Goal: Information Seeking & Learning: Find specific fact

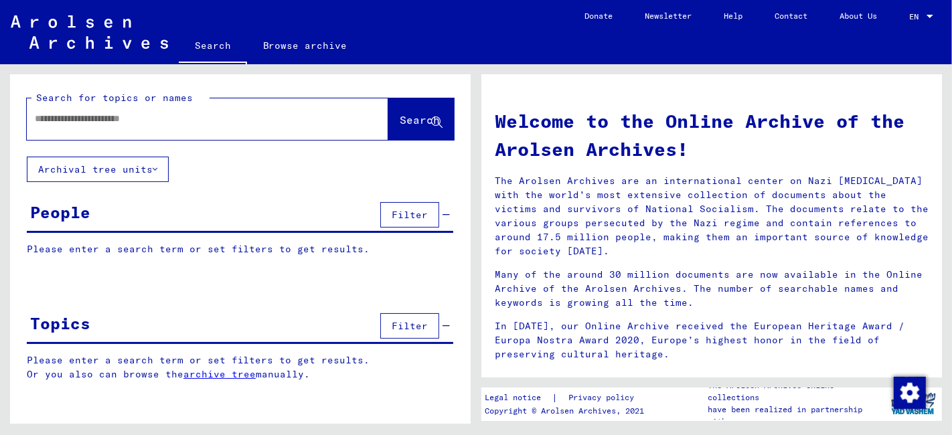
type input "*****"
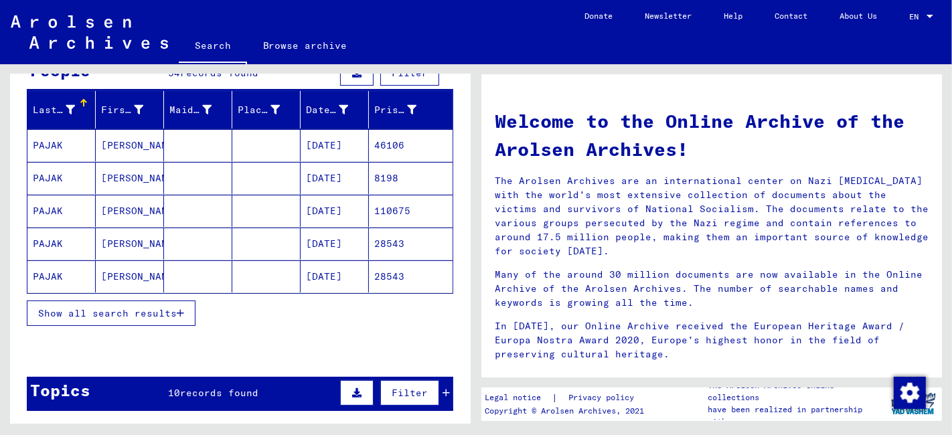
scroll to position [149, 0]
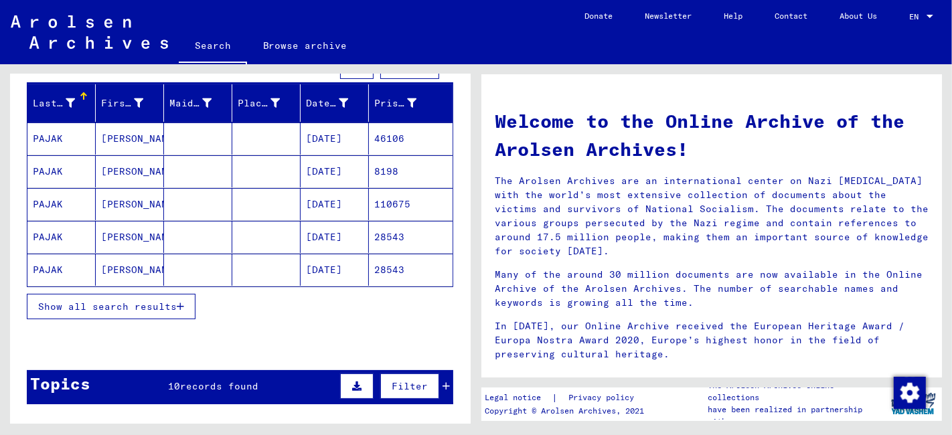
click at [128, 309] on span "Show all search results" at bounding box center [107, 307] width 139 height 12
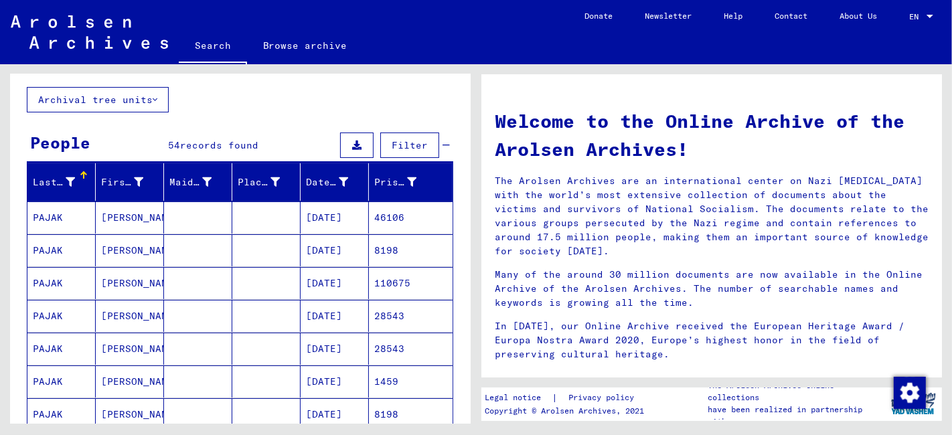
scroll to position [0, 0]
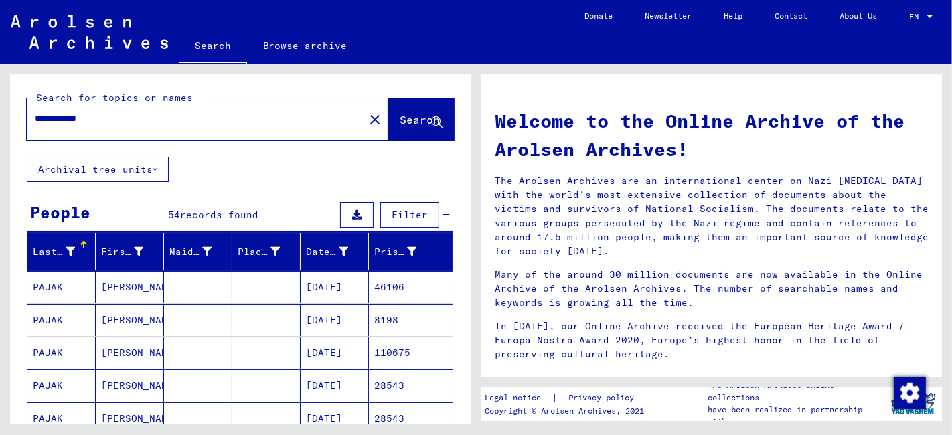
click at [53, 118] on input "**********" at bounding box center [191, 119] width 313 height 14
click at [241, 384] on mat-cell at bounding box center [266, 386] width 68 height 32
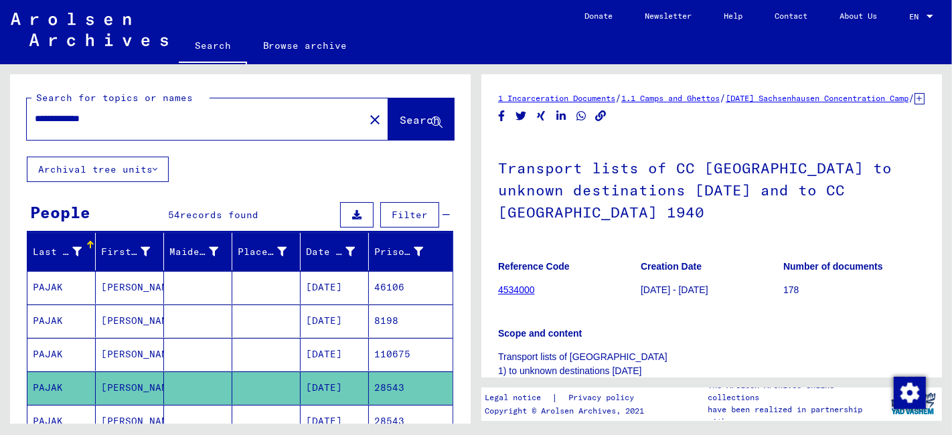
scroll to position [149, 0]
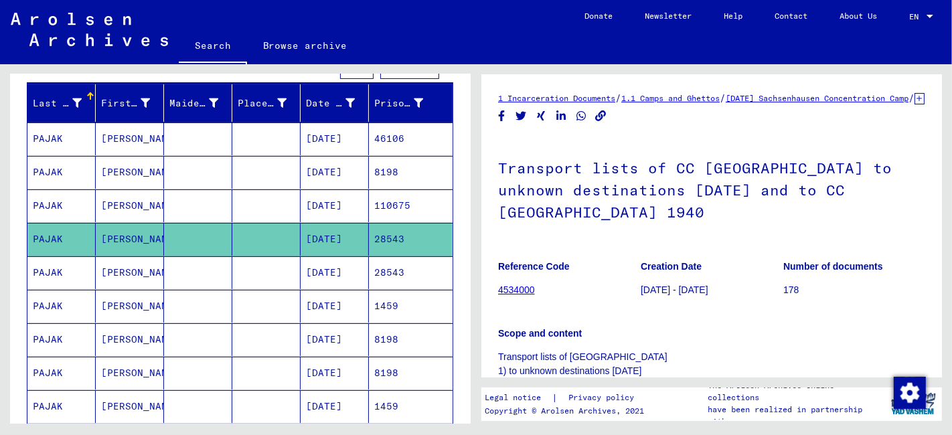
click at [248, 268] on mat-cell at bounding box center [266, 272] width 68 height 33
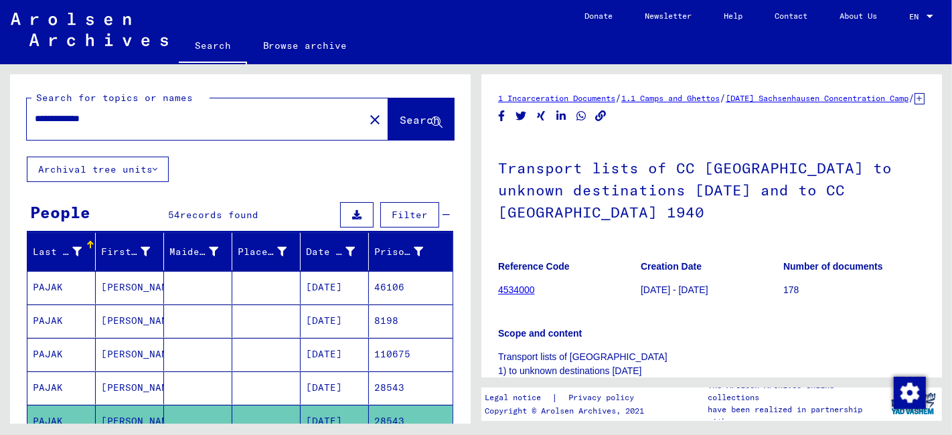
drag, startPoint x: 125, startPoint y: 122, endPoint x: -1, endPoint y: 127, distance: 125.3
click at [0, 127] on html "**********" at bounding box center [476, 217] width 952 height 435
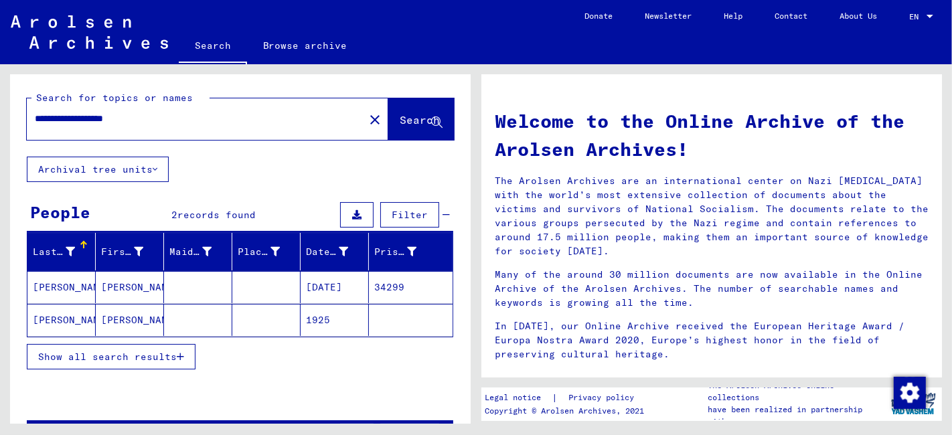
click at [181, 289] on mat-cell at bounding box center [198, 287] width 68 height 32
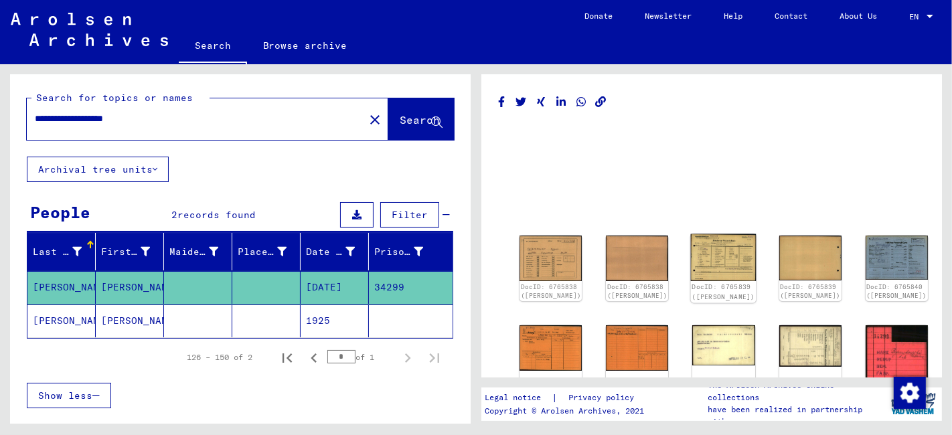
click at [691, 258] on img at bounding box center [724, 257] width 66 height 47
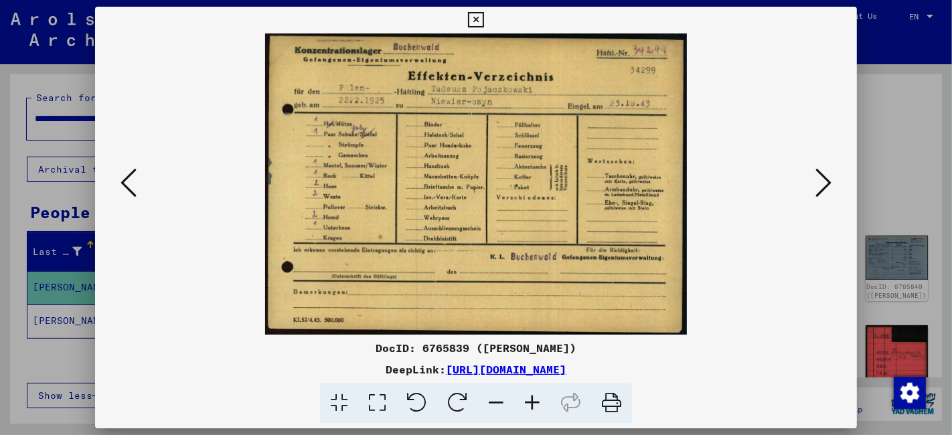
click at [829, 183] on icon at bounding box center [823, 183] width 16 height 32
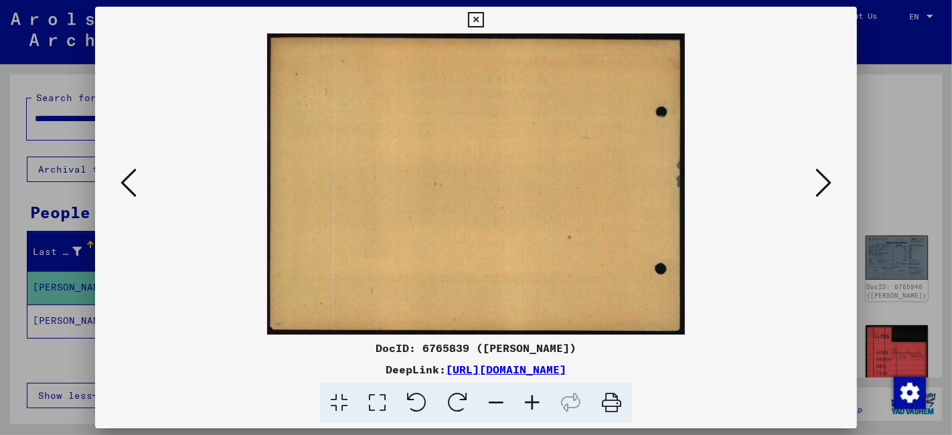
click at [829, 183] on icon at bounding box center [823, 183] width 16 height 32
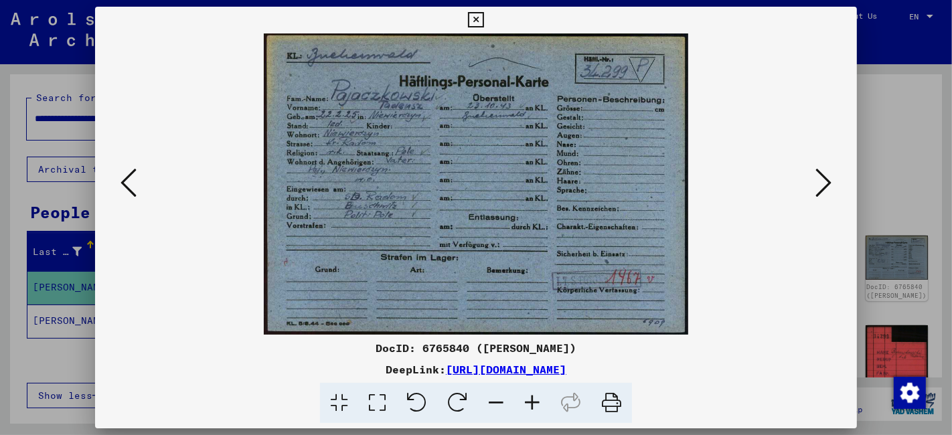
click at [825, 183] on icon at bounding box center [823, 183] width 16 height 32
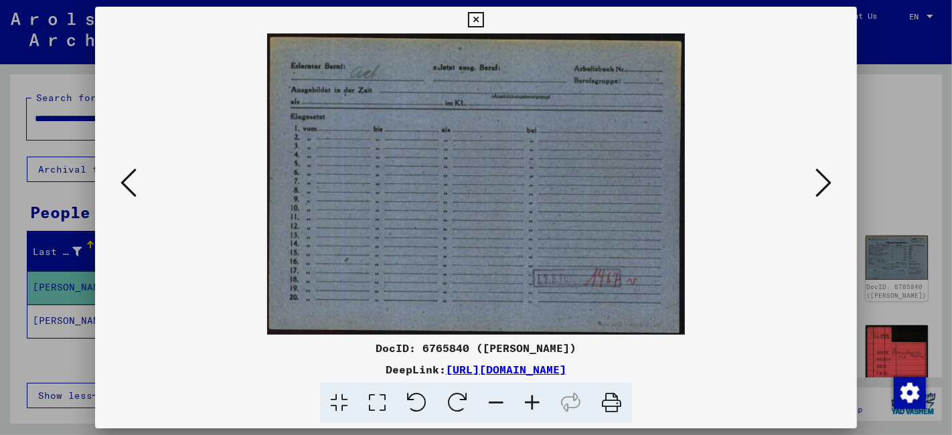
click at [825, 183] on icon at bounding box center [823, 183] width 16 height 32
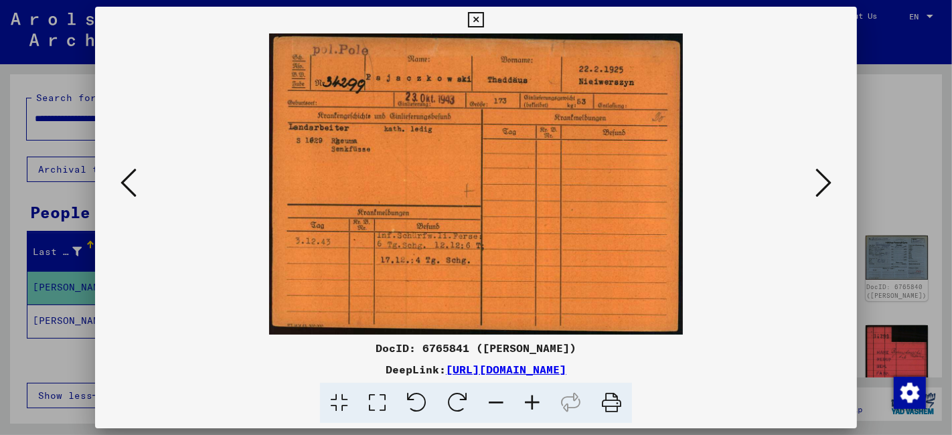
click at [825, 183] on icon at bounding box center [823, 183] width 16 height 32
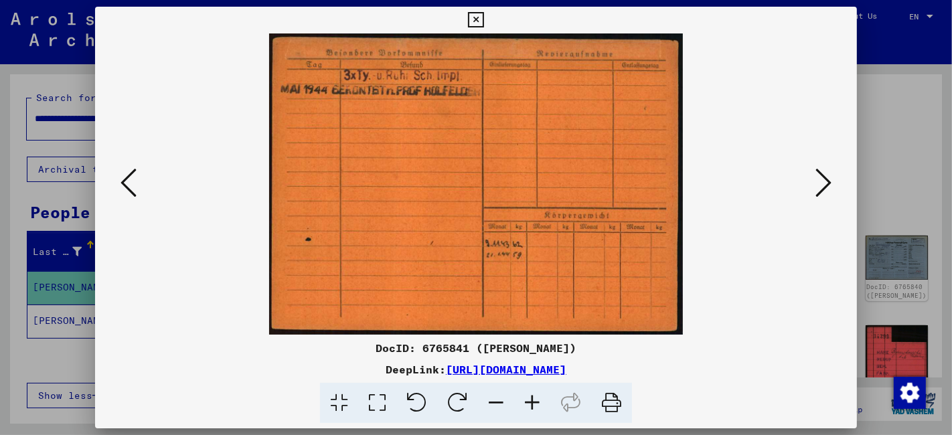
click at [825, 183] on icon at bounding box center [823, 183] width 16 height 32
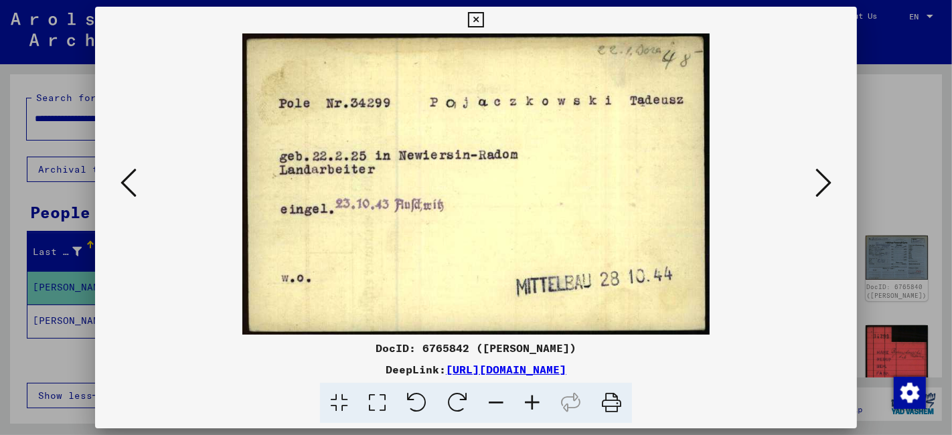
click at [825, 183] on icon at bounding box center [823, 183] width 16 height 32
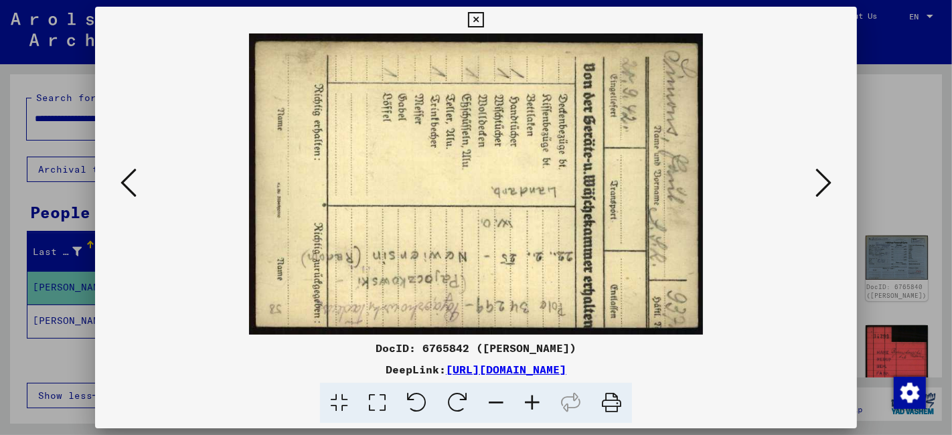
click at [825, 183] on icon at bounding box center [823, 183] width 16 height 32
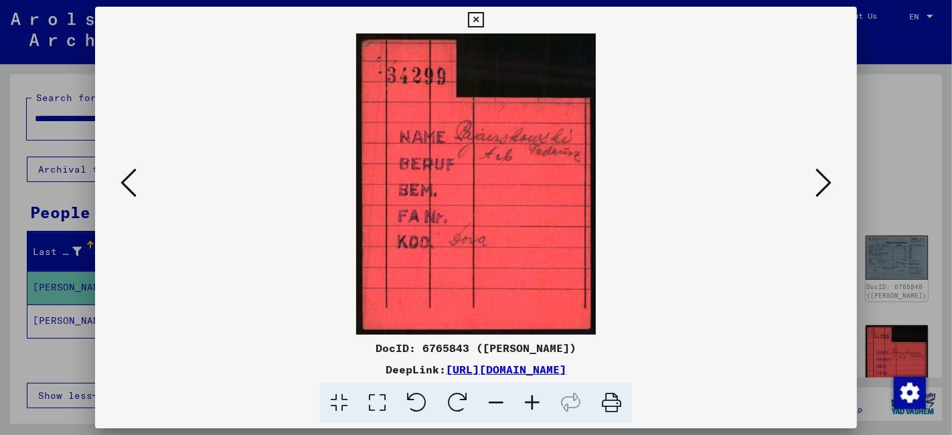
click at [825, 183] on icon at bounding box center [823, 183] width 16 height 32
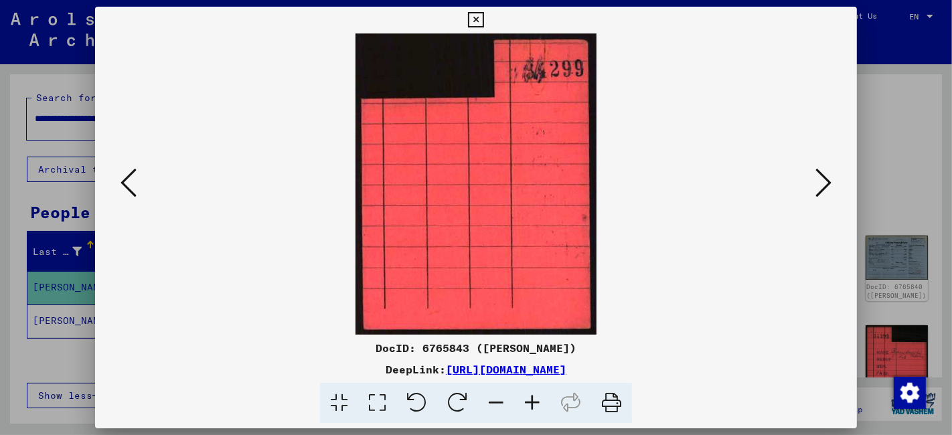
click at [825, 183] on icon at bounding box center [823, 183] width 16 height 32
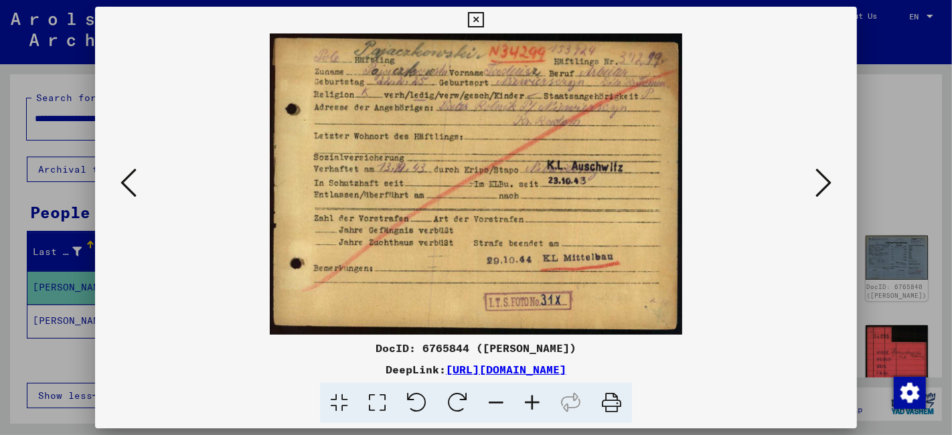
click at [476, 21] on icon at bounding box center [475, 20] width 15 height 16
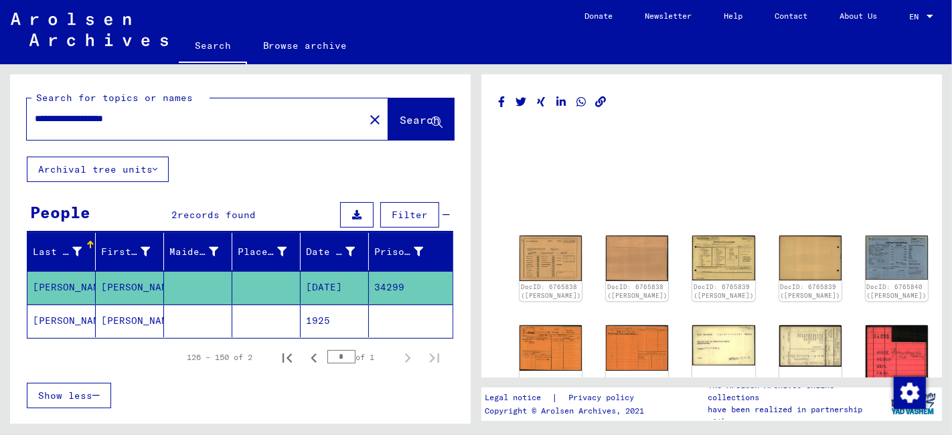
drag, startPoint x: 171, startPoint y: 117, endPoint x: 9, endPoint y: 132, distance: 162.7
click at [9, 132] on div "**********" at bounding box center [238, 243] width 476 height 359
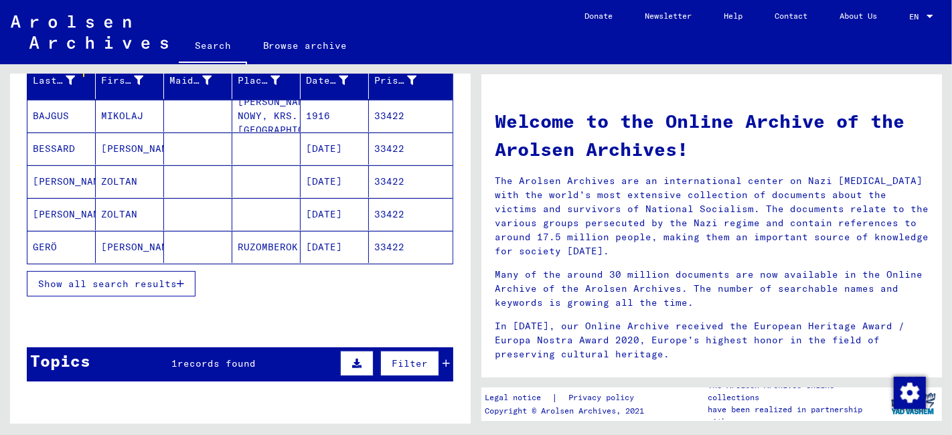
scroll to position [223, 0]
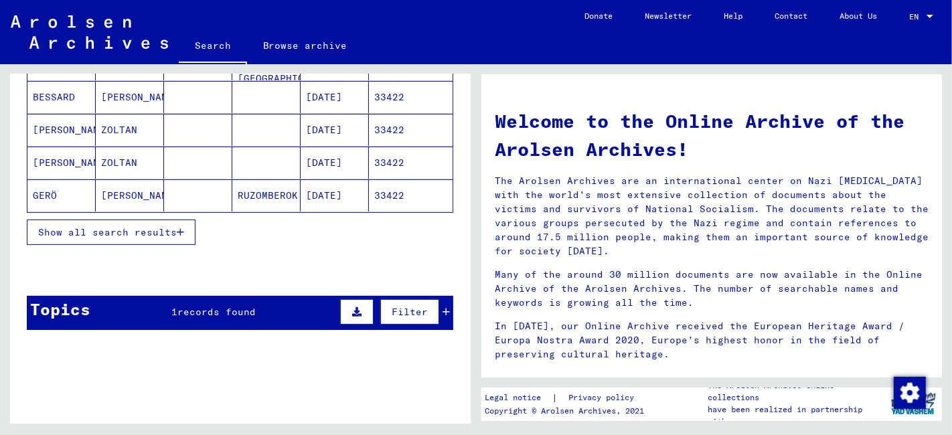
click at [122, 234] on span "Show all search results" at bounding box center [107, 232] width 139 height 12
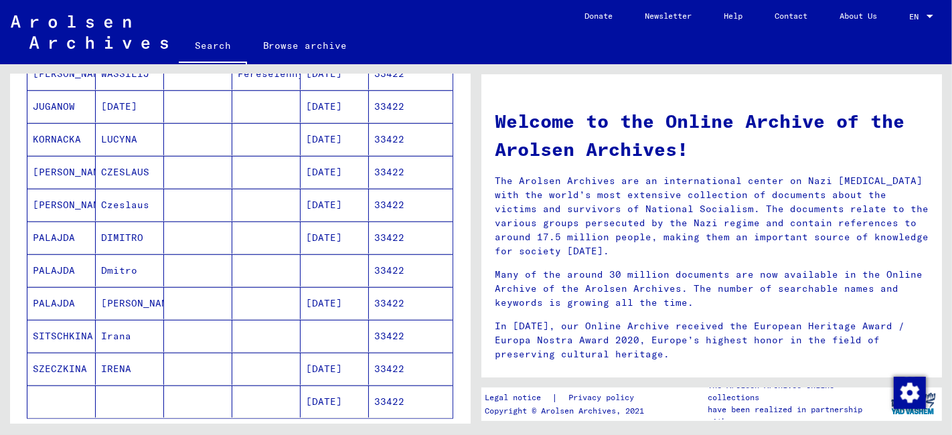
scroll to position [744, 0]
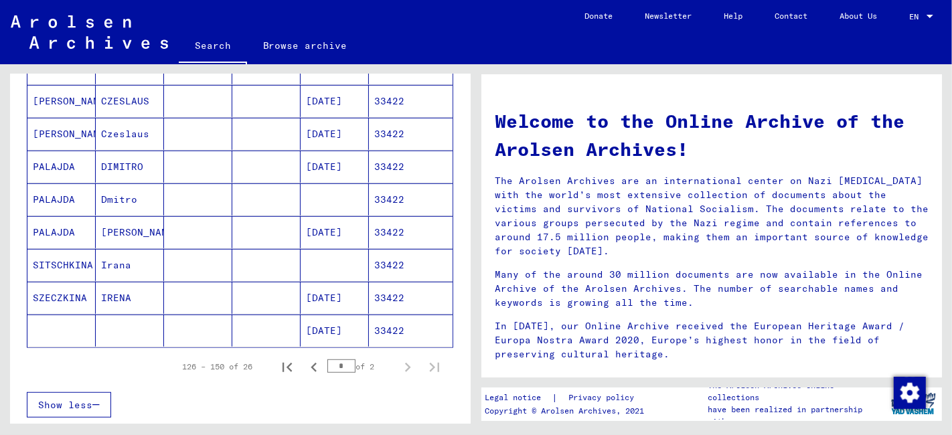
click at [122, 234] on mat-cell "[PERSON_NAME]" at bounding box center [130, 232] width 68 height 32
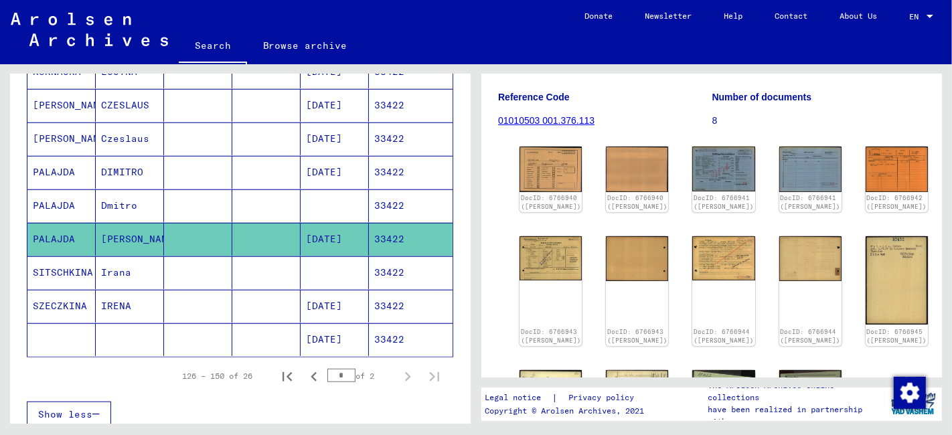
scroll to position [149, 0]
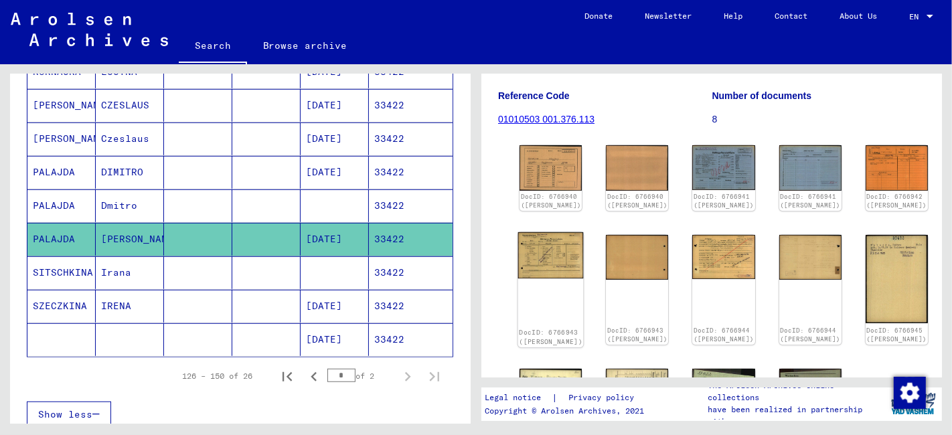
click at [548, 277] on img at bounding box center [551, 255] width 66 height 46
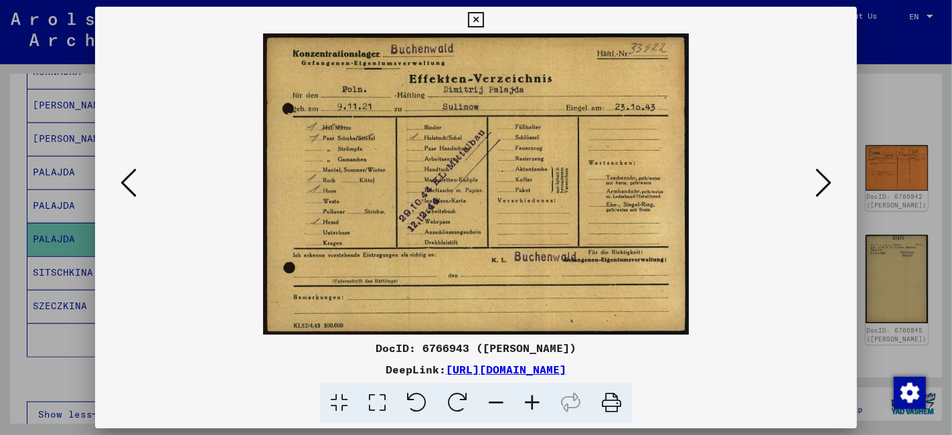
click at [826, 182] on icon at bounding box center [823, 183] width 16 height 32
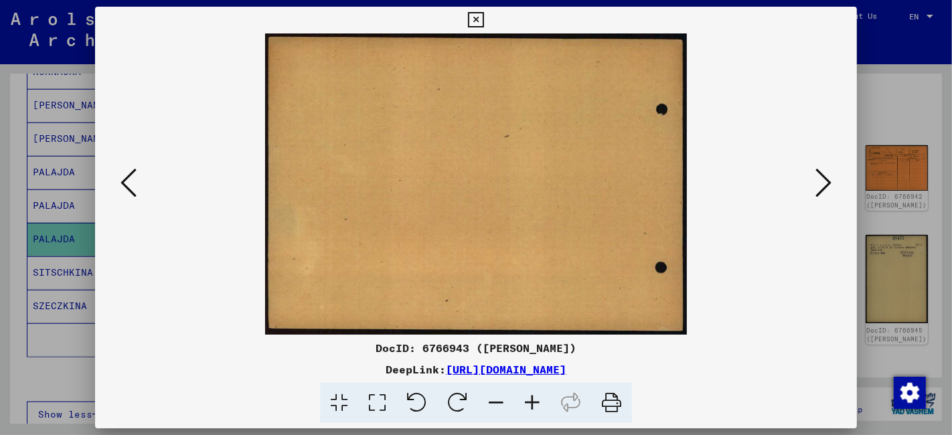
click at [826, 182] on icon at bounding box center [823, 183] width 16 height 32
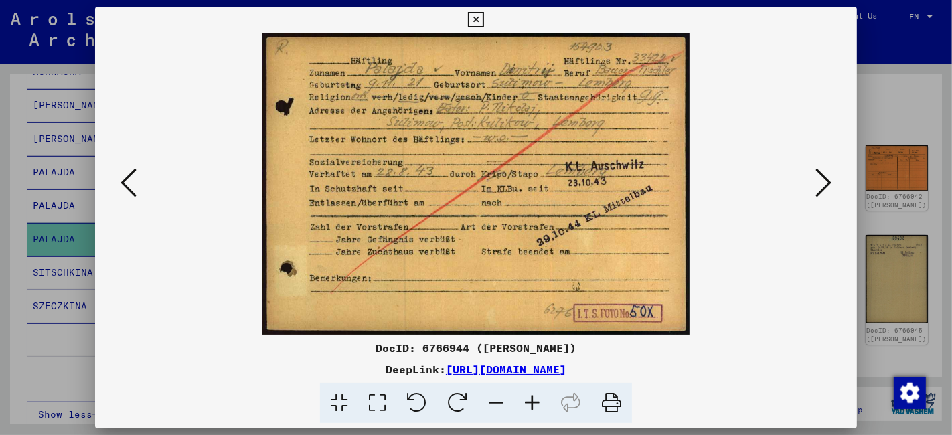
click at [381, 402] on icon at bounding box center [377, 403] width 38 height 41
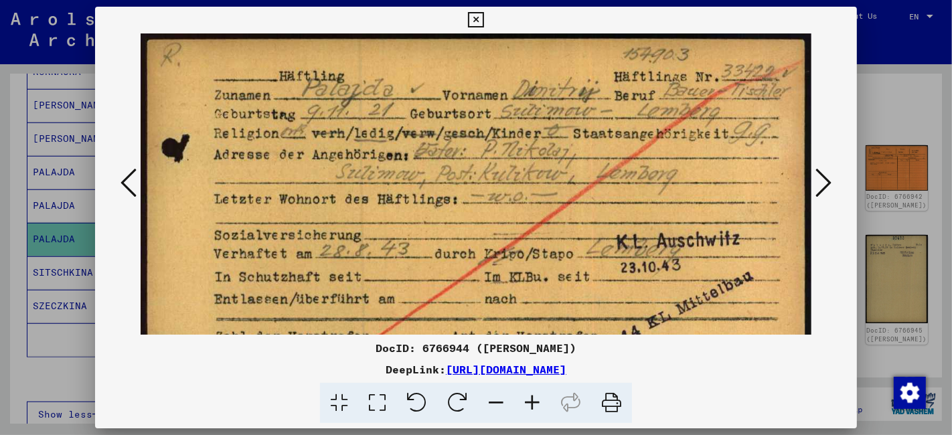
click at [476, 21] on icon at bounding box center [475, 20] width 15 height 16
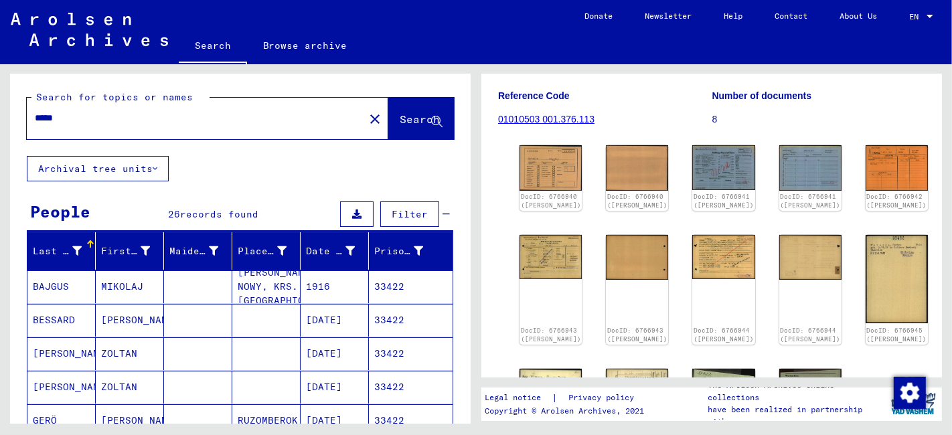
scroll to position [0, 0]
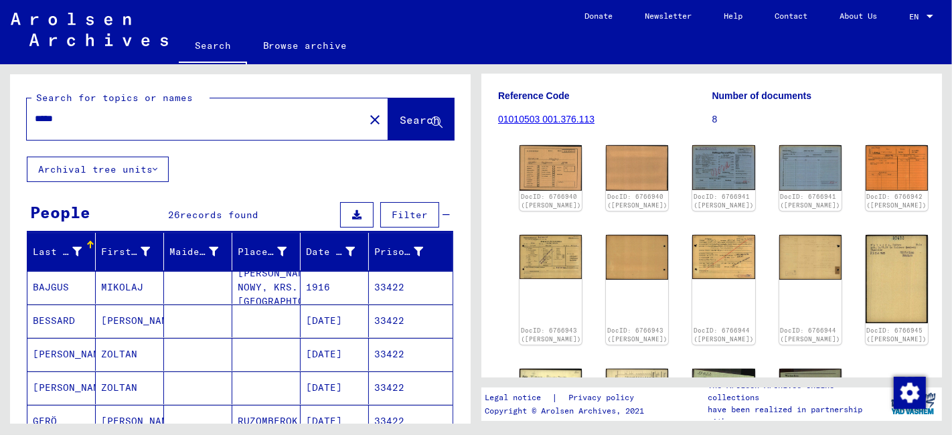
drag, startPoint x: 72, startPoint y: 122, endPoint x: 8, endPoint y: 125, distance: 63.6
click at [8, 125] on div "Search for topics or names ***** close Search Archival tree units People 26 rec…" at bounding box center [238, 243] width 476 height 359
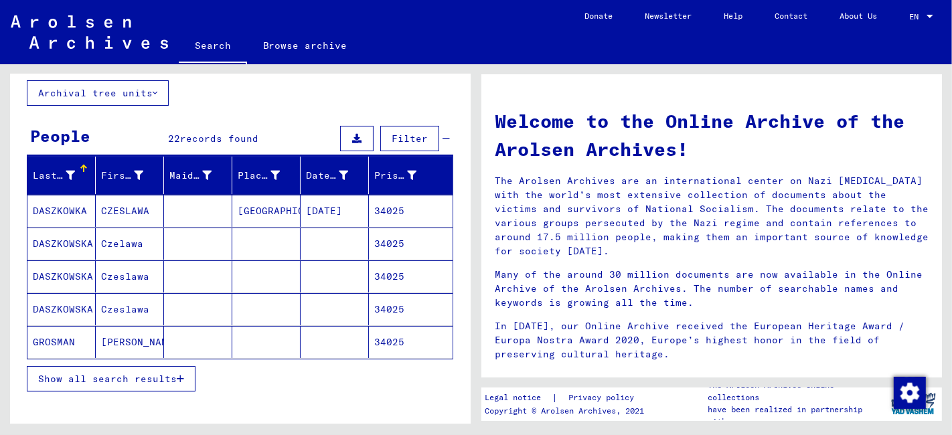
scroll to position [223, 0]
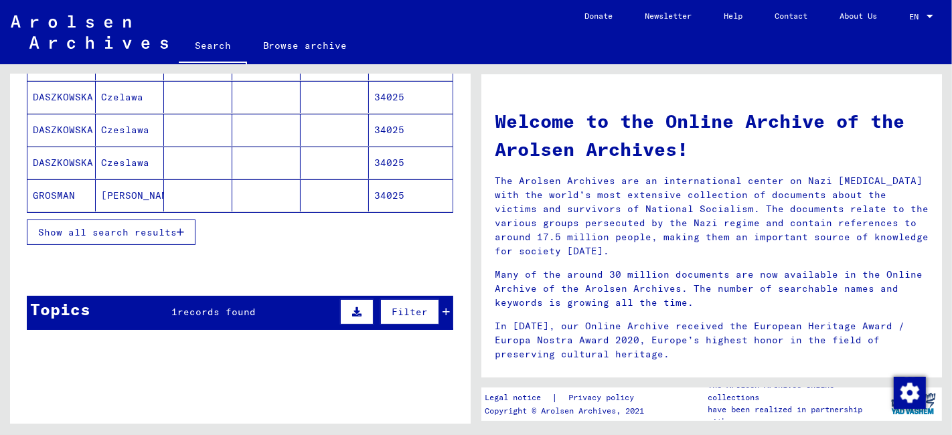
click at [112, 231] on span "Show all search results" at bounding box center [107, 232] width 139 height 12
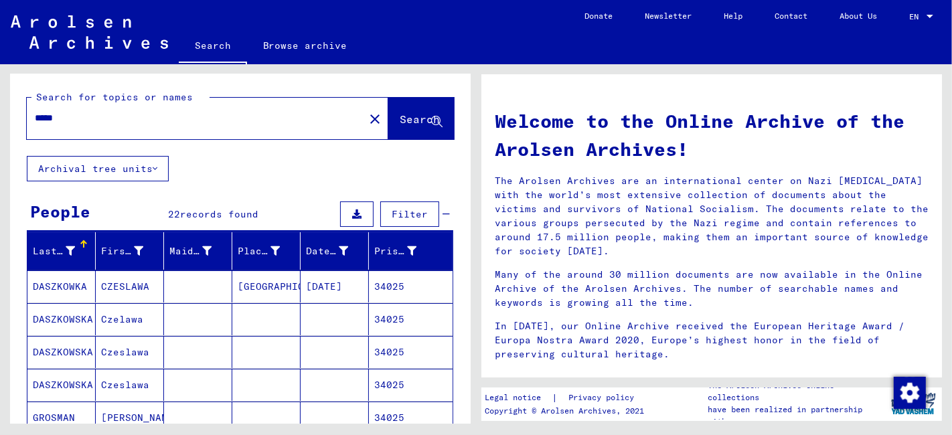
scroll to position [0, 0]
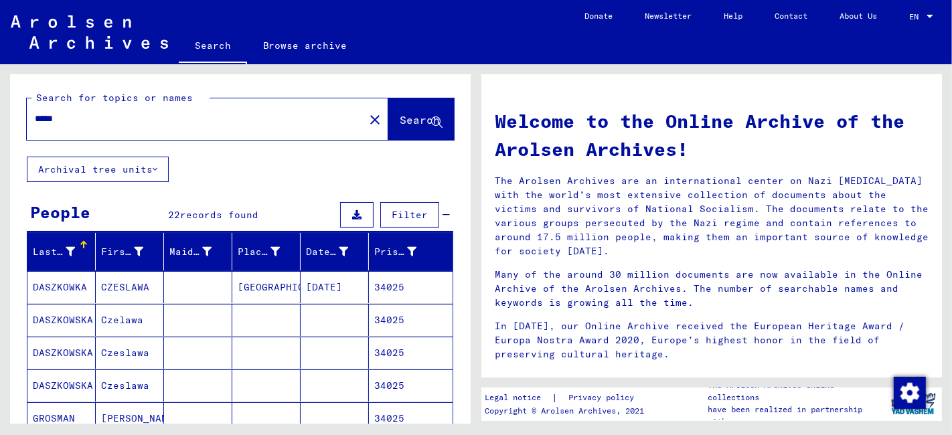
click at [70, 116] on input "*****" at bounding box center [191, 119] width 313 height 14
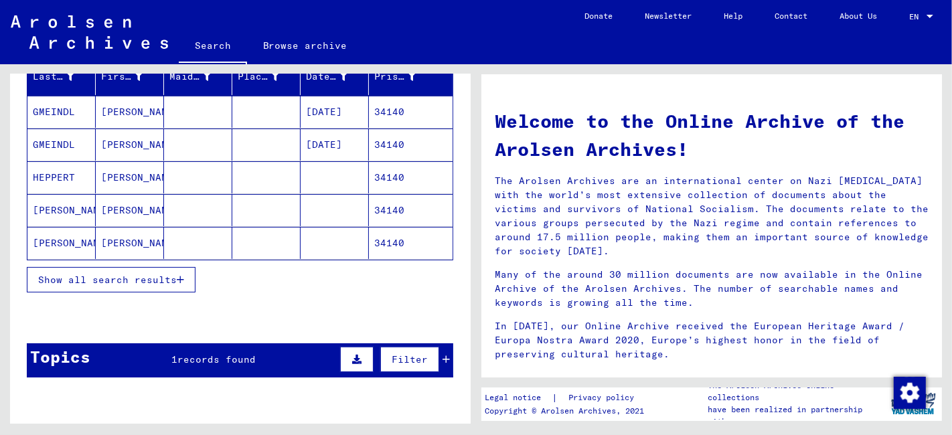
scroll to position [223, 0]
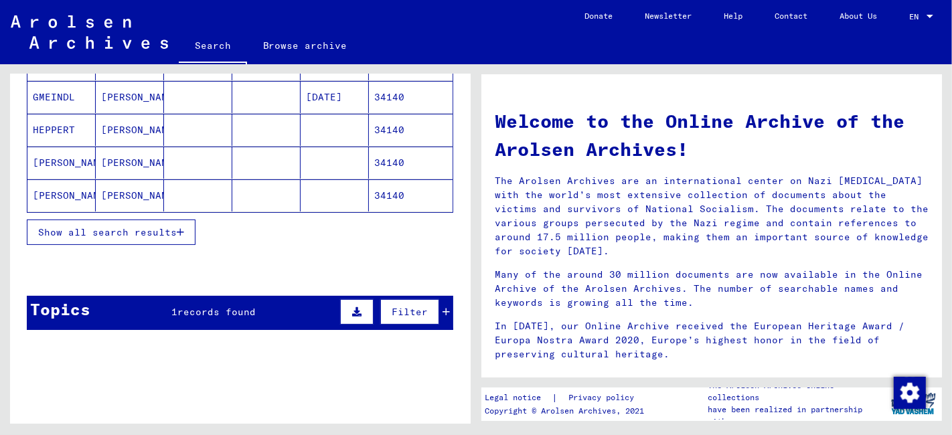
click at [134, 232] on span "Show all search results" at bounding box center [107, 232] width 139 height 12
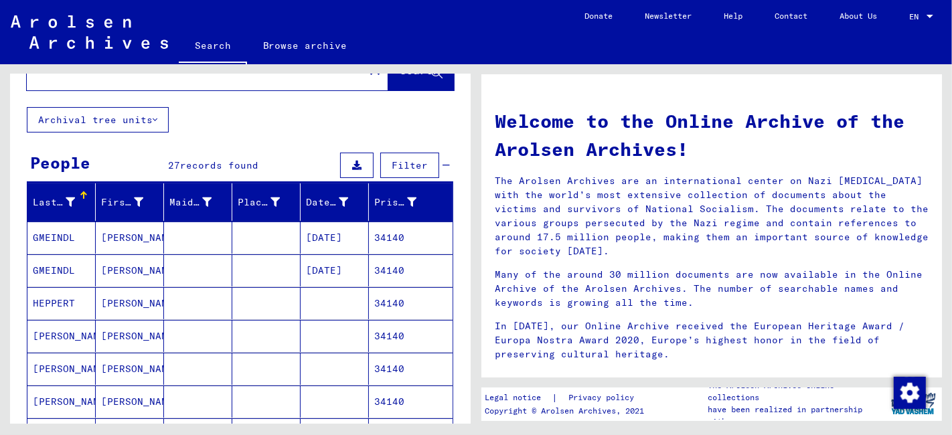
scroll to position [0, 0]
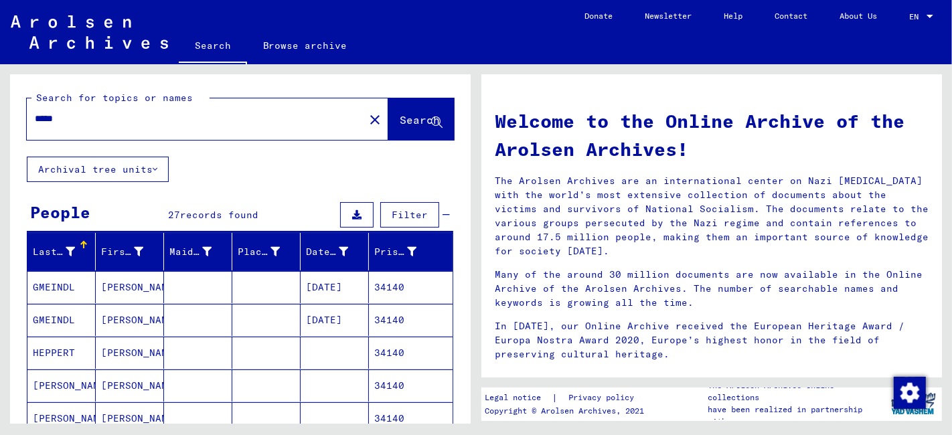
click at [58, 117] on input "*****" at bounding box center [191, 119] width 313 height 14
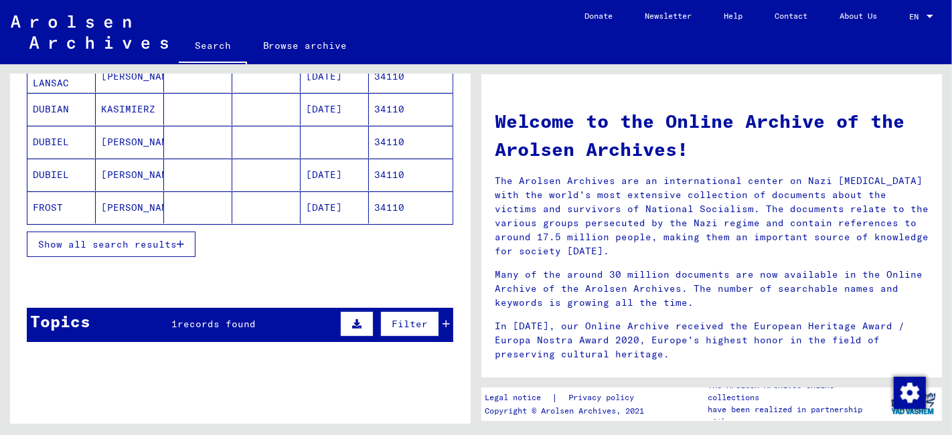
scroll to position [223, 0]
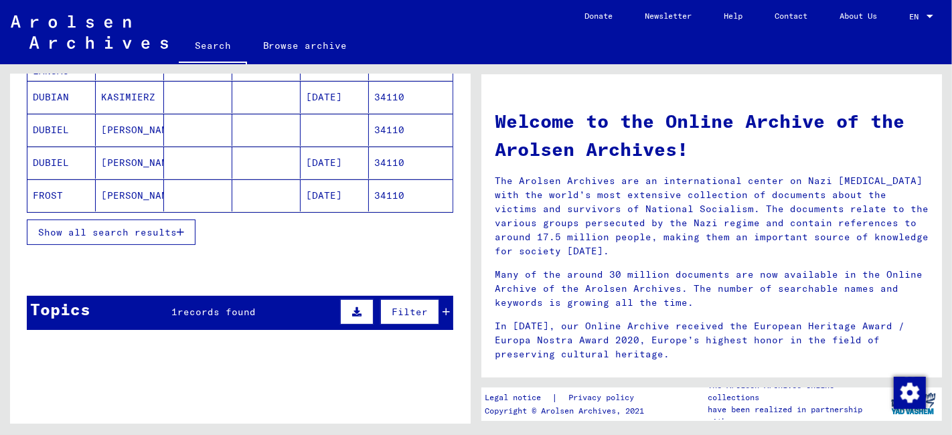
click at [97, 228] on span "Show all search results" at bounding box center [107, 232] width 139 height 12
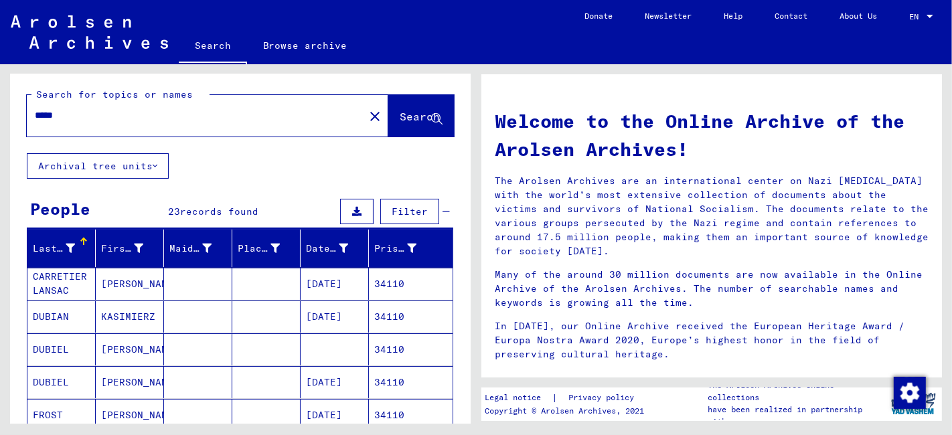
scroll to position [0, 0]
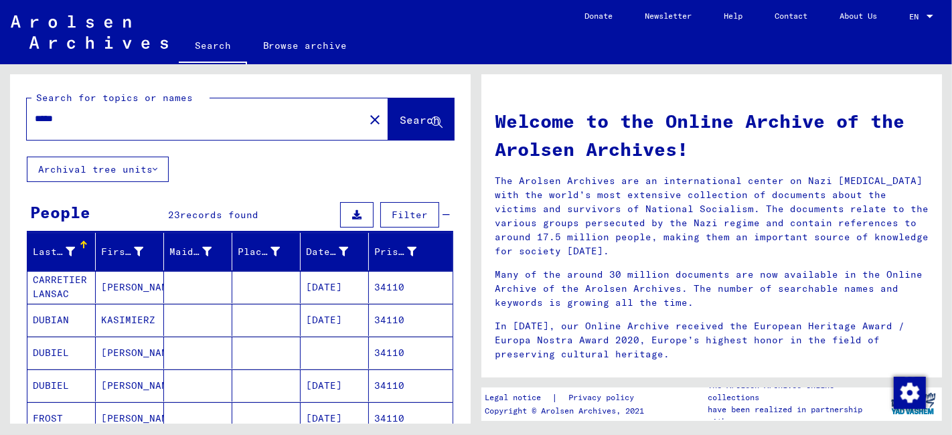
drag, startPoint x: 72, startPoint y: 121, endPoint x: -13, endPoint y: 120, distance: 85.0
click at [0, 120] on html "Search Browse archive Donate Newsletter Help Contact About Us Search Browse arc…" at bounding box center [476, 217] width 952 height 435
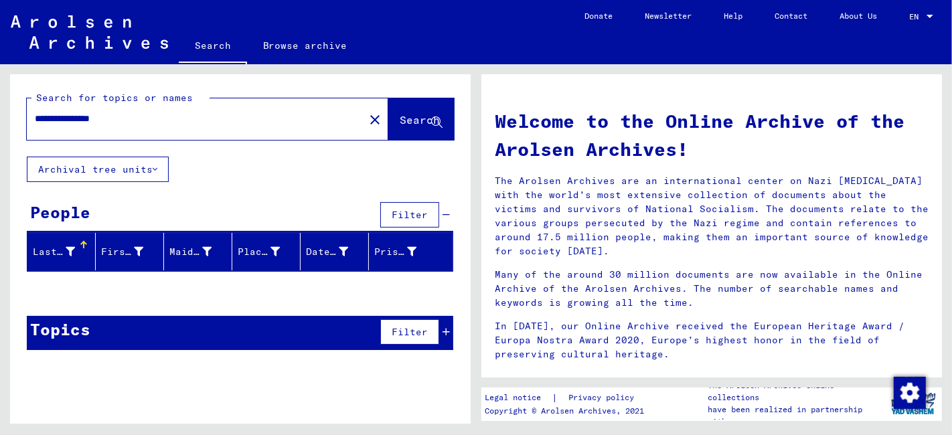
click at [54, 119] on input "**********" at bounding box center [191, 119] width 313 height 14
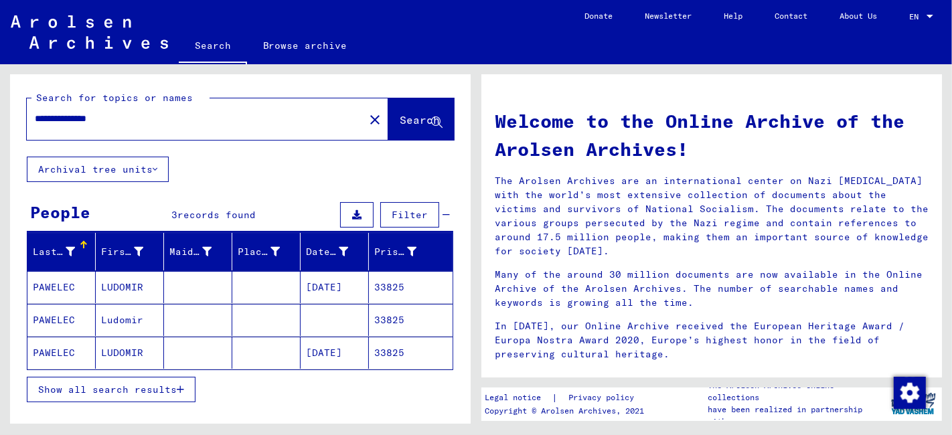
click at [148, 345] on mat-cell "LUDOMIR" at bounding box center [130, 353] width 68 height 32
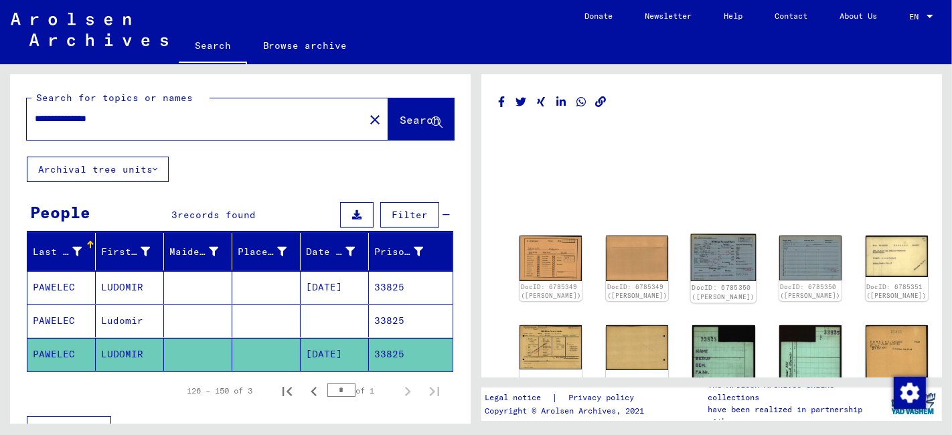
click at [691, 250] on img at bounding box center [724, 257] width 66 height 47
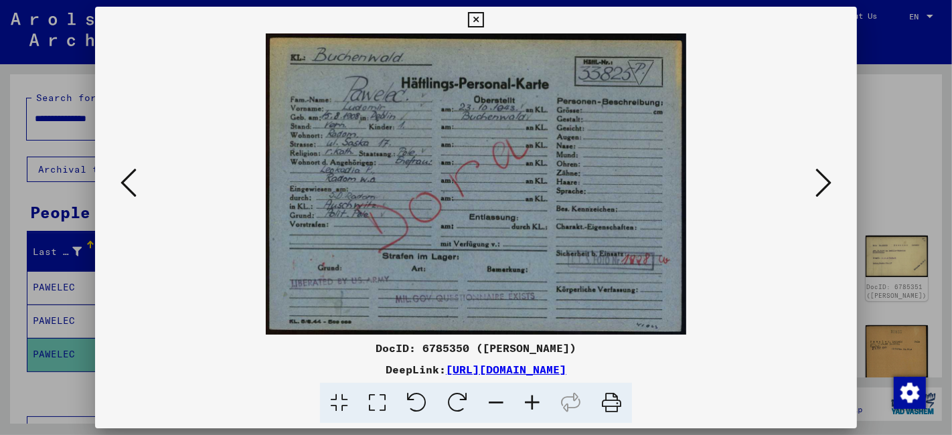
click at [831, 182] on button at bounding box center [823, 184] width 24 height 38
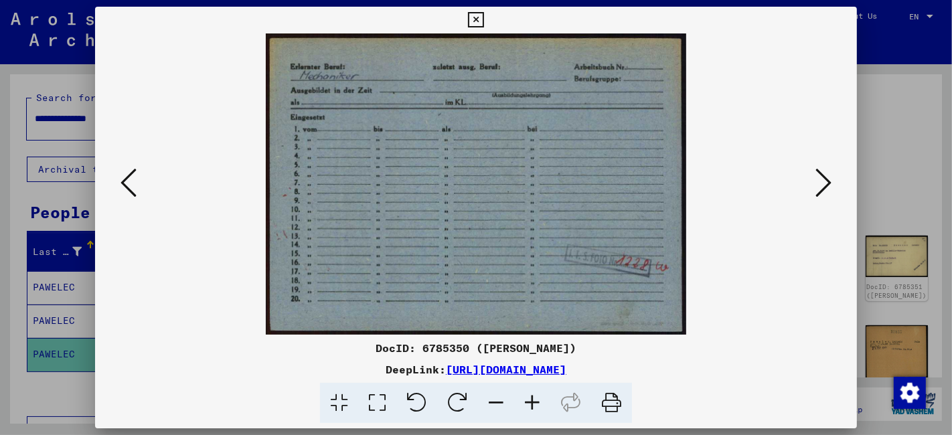
click at [831, 181] on button at bounding box center [823, 184] width 24 height 38
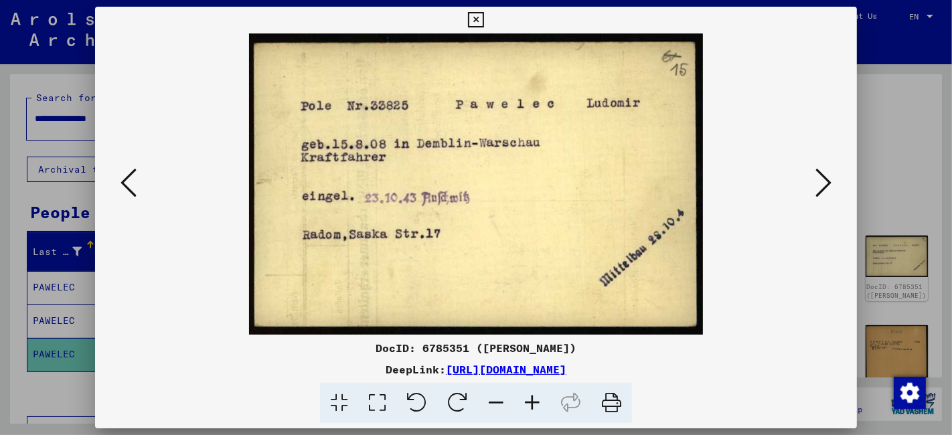
click at [830, 181] on icon at bounding box center [823, 183] width 16 height 32
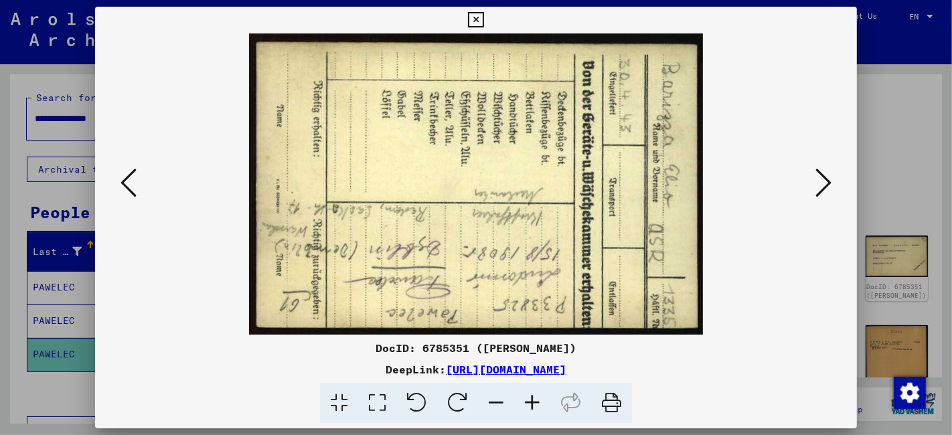
click at [830, 181] on icon at bounding box center [823, 183] width 16 height 32
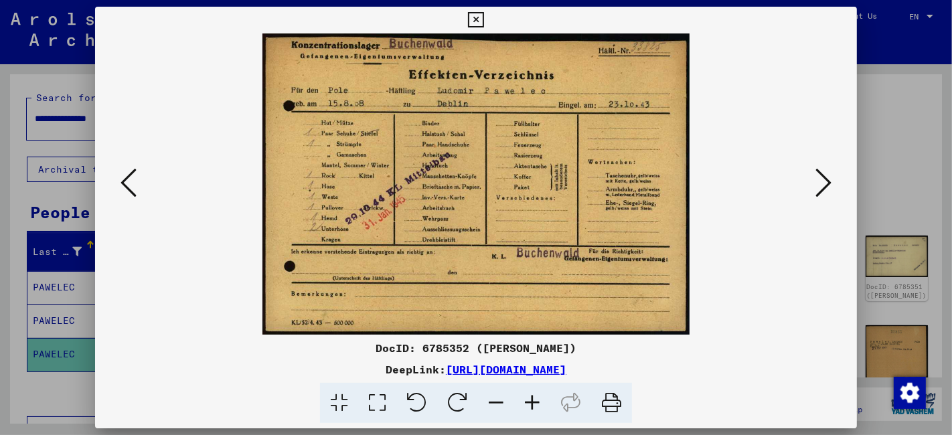
click at [830, 181] on icon at bounding box center [823, 183] width 16 height 32
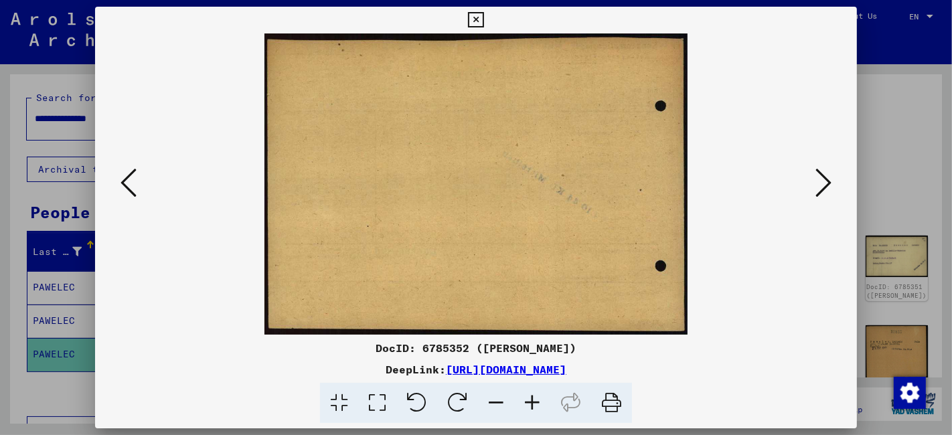
click at [830, 181] on icon at bounding box center [823, 183] width 16 height 32
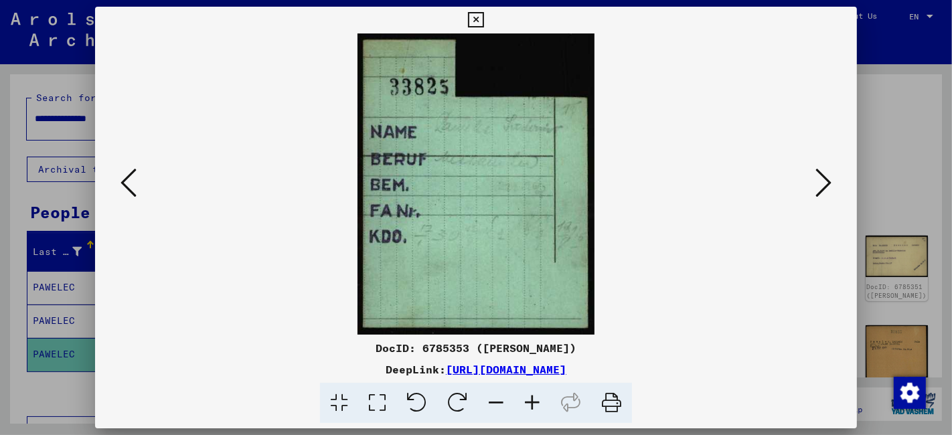
click at [830, 181] on icon at bounding box center [823, 183] width 16 height 32
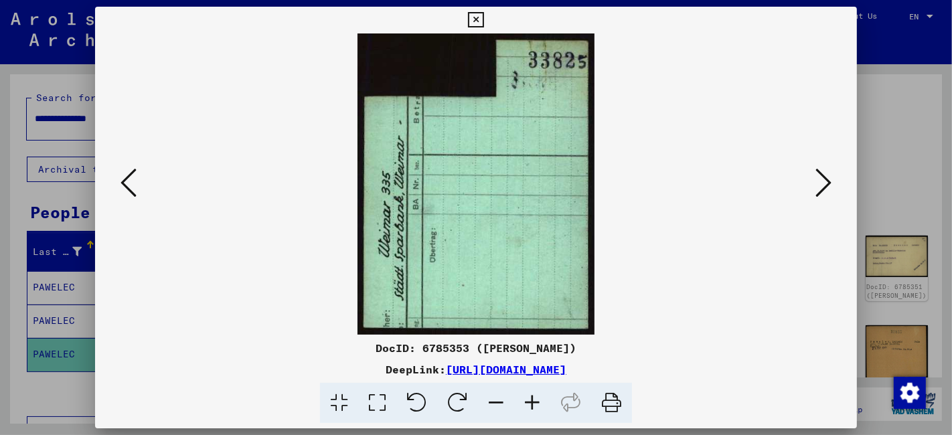
click at [830, 181] on icon at bounding box center [823, 183] width 16 height 32
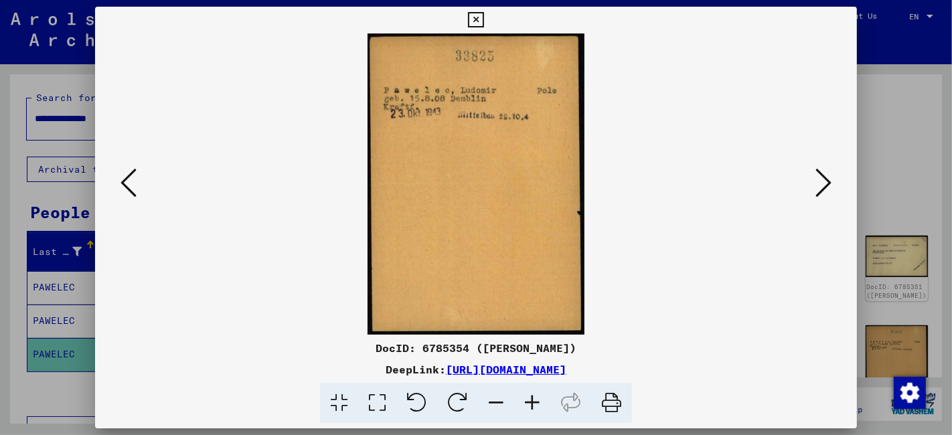
click at [828, 181] on icon at bounding box center [823, 183] width 16 height 32
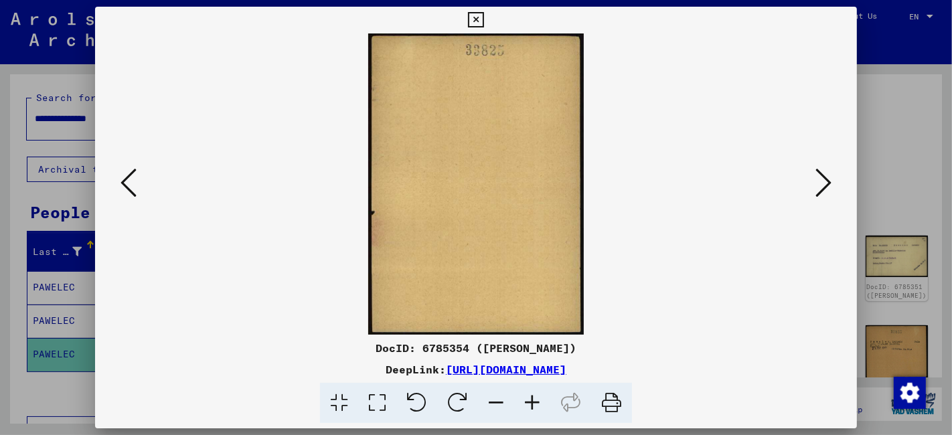
click at [828, 181] on icon at bounding box center [823, 183] width 16 height 32
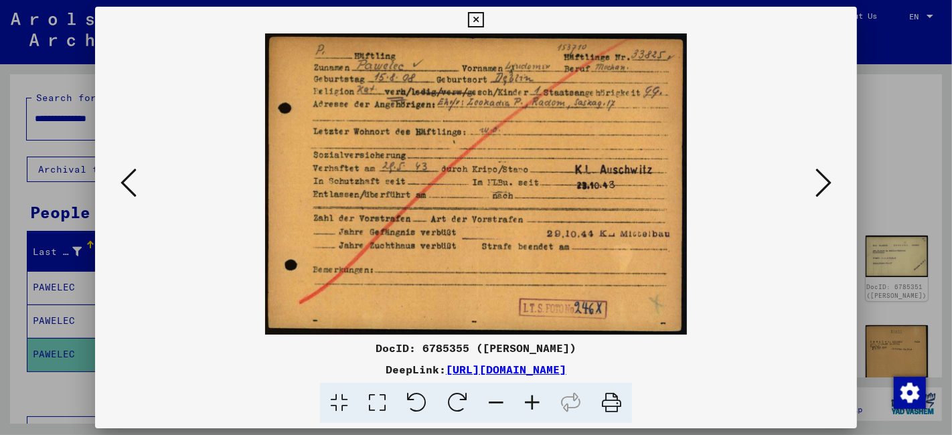
click at [380, 403] on icon at bounding box center [377, 403] width 38 height 41
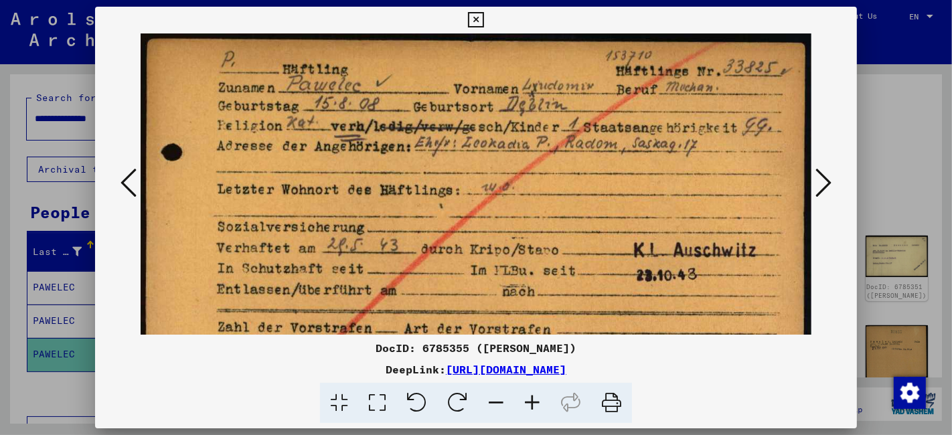
click at [478, 17] on icon at bounding box center [475, 20] width 15 height 16
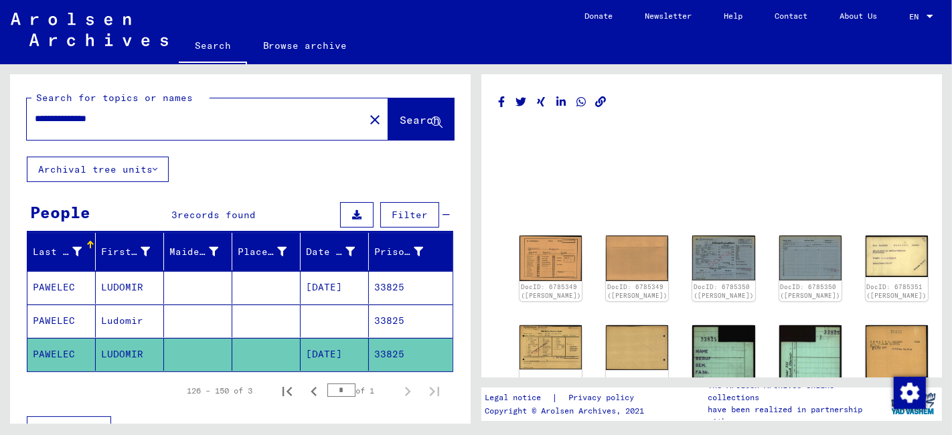
drag, startPoint x: 155, startPoint y: 121, endPoint x: -5, endPoint y: 125, distance: 160.0
click at [0, 125] on html "**********" at bounding box center [476, 217] width 952 height 435
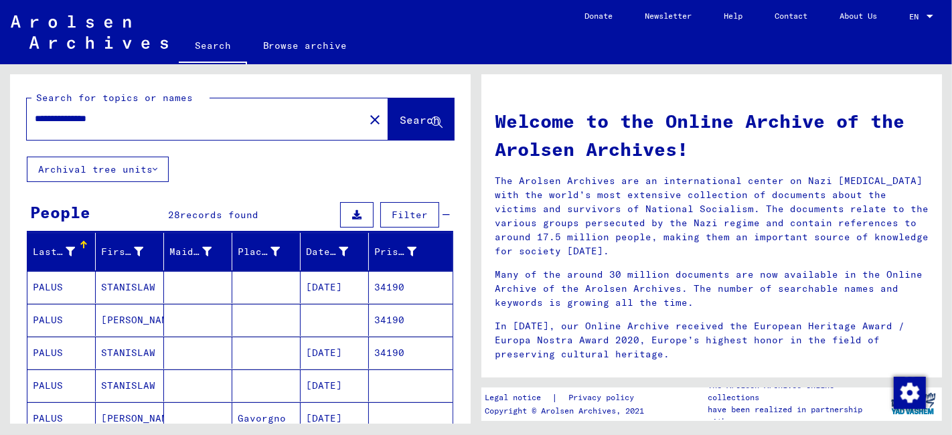
drag, startPoint x: 132, startPoint y: 120, endPoint x: 18, endPoint y: 129, distance: 114.1
click at [18, 129] on div "**********" at bounding box center [240, 115] width 461 height 82
click at [139, 117] on input "**********" at bounding box center [191, 119] width 313 height 14
drag, startPoint x: 137, startPoint y: 117, endPoint x: 28, endPoint y: 124, distance: 109.3
click at [28, 124] on div "**********" at bounding box center [187, 119] width 321 height 30
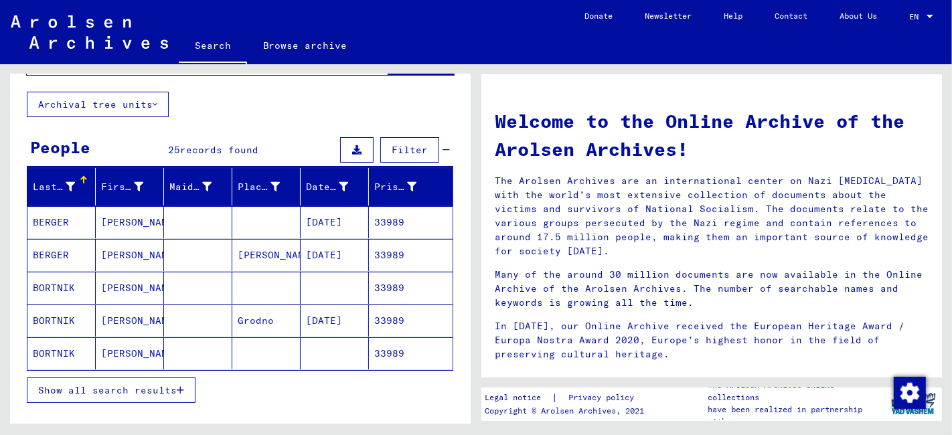
scroll to position [149, 0]
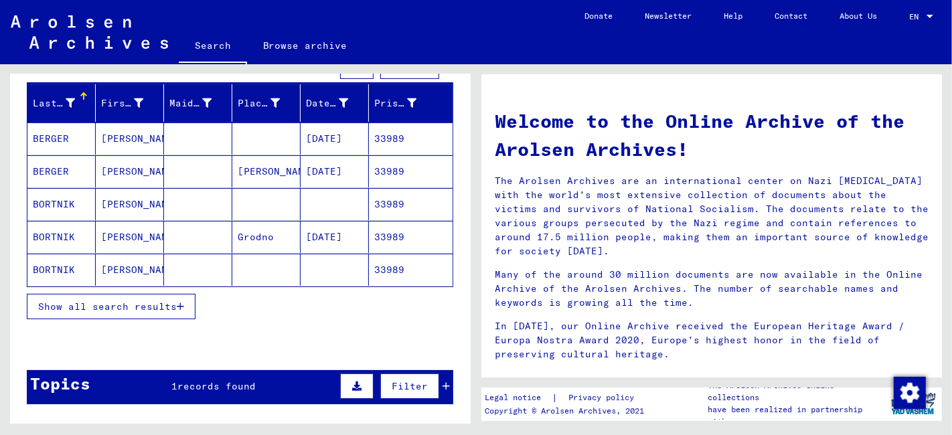
click at [110, 301] on span "Show all search results" at bounding box center [107, 307] width 139 height 12
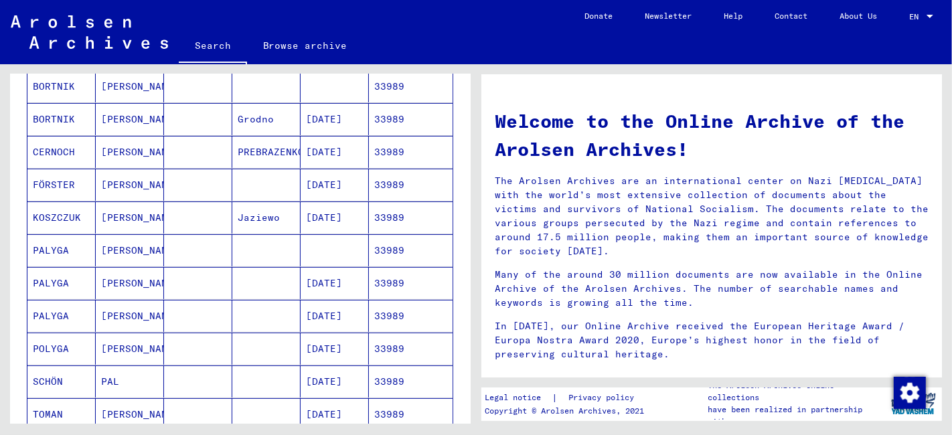
scroll to position [372, 0]
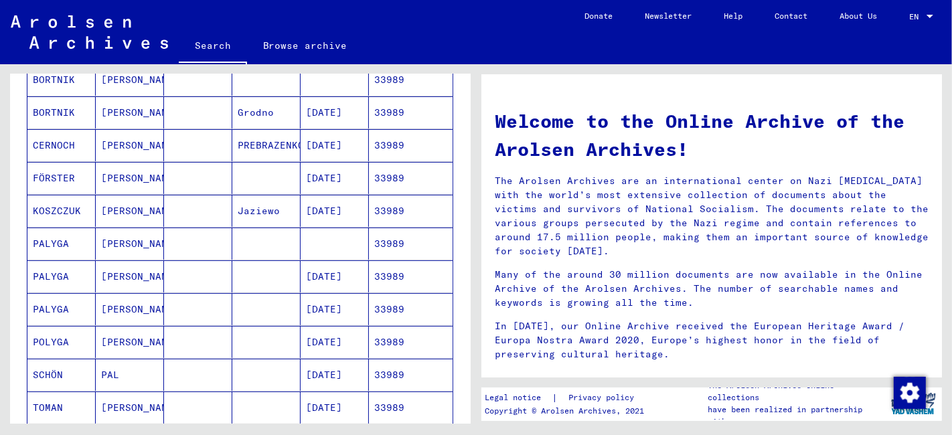
click at [139, 339] on mat-cell "[PERSON_NAME]" at bounding box center [130, 342] width 68 height 32
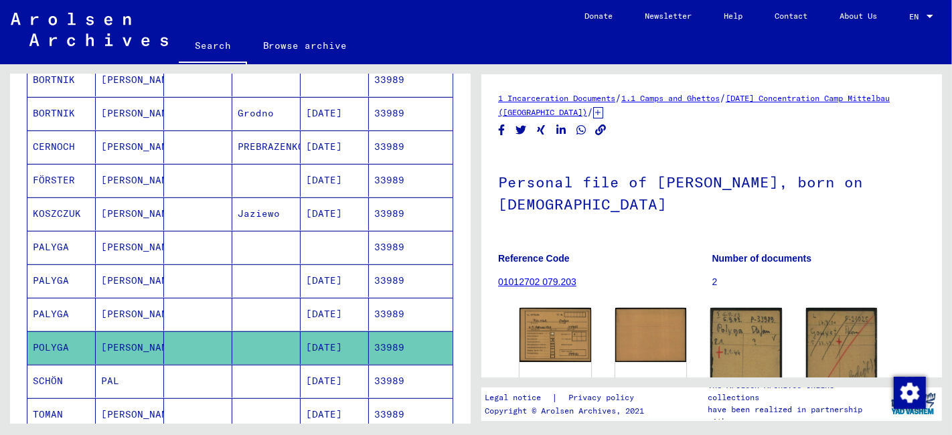
click at [151, 305] on mat-cell "[PERSON_NAME]" at bounding box center [130, 314] width 68 height 33
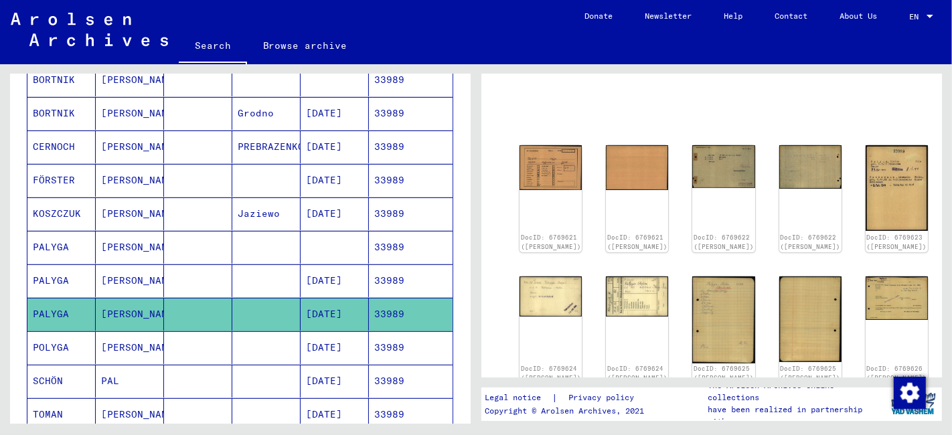
scroll to position [149, 0]
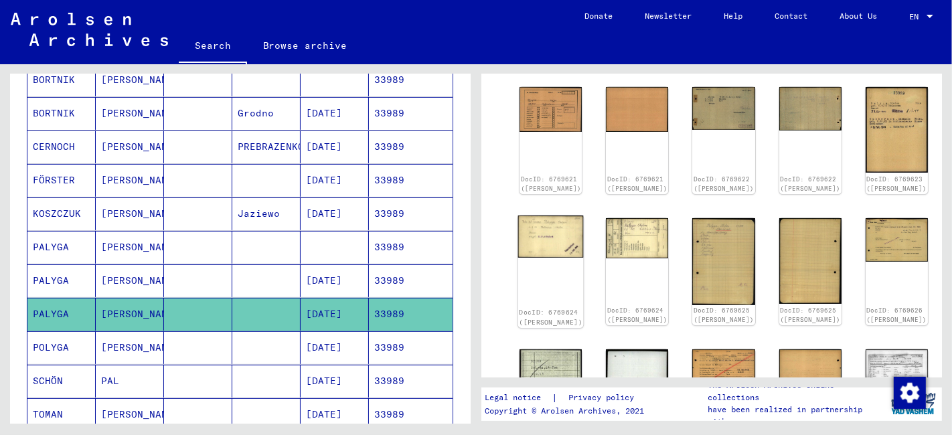
click at [536, 218] on img at bounding box center [551, 237] width 66 height 42
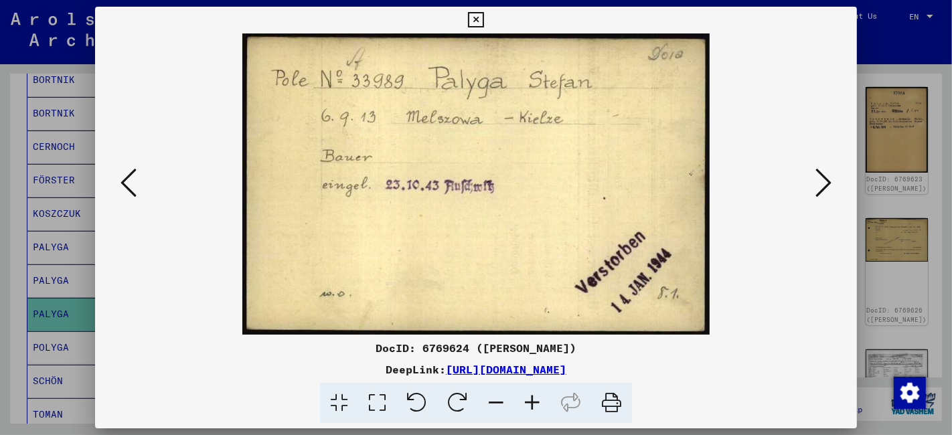
click at [477, 22] on icon at bounding box center [475, 20] width 15 height 16
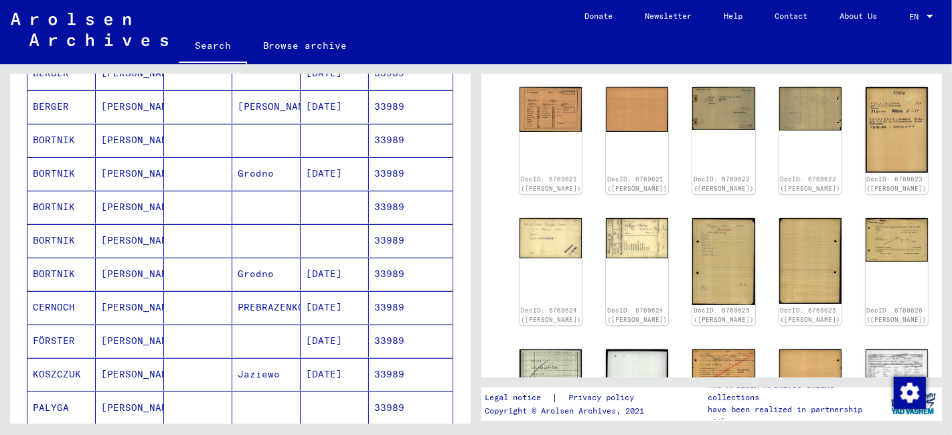
scroll to position [0, 0]
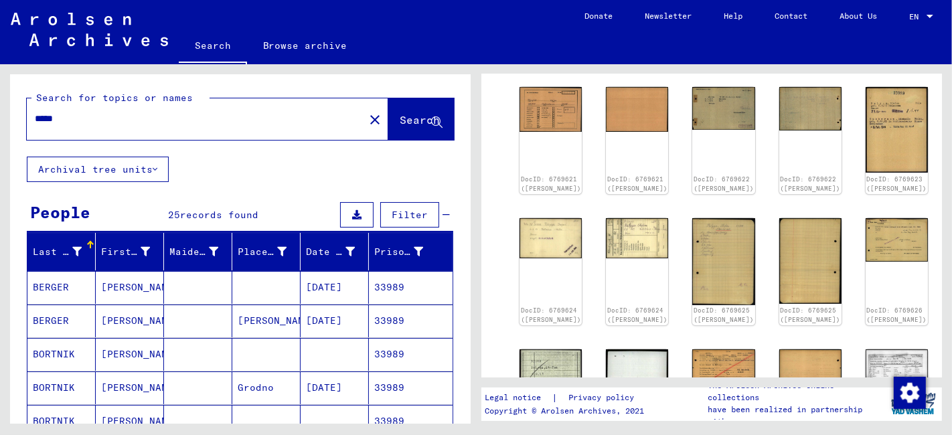
drag, startPoint x: 76, startPoint y: 122, endPoint x: -17, endPoint y: 133, distance: 93.7
click at [0, 133] on html "Search Browse archive Donate Newsletter Help Contact About Us Search Browse arc…" at bounding box center [476, 217] width 952 height 435
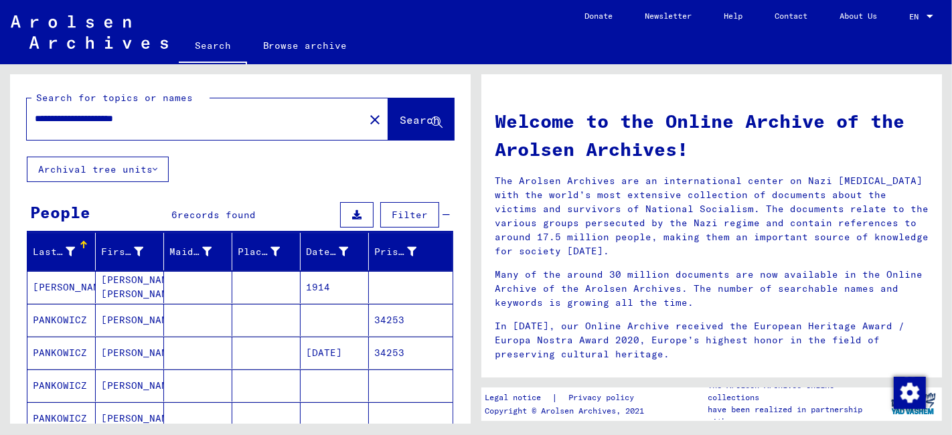
drag, startPoint x: 145, startPoint y: 123, endPoint x: 32, endPoint y: 138, distance: 114.1
click at [32, 138] on div "**********" at bounding box center [207, 119] width 361 height 42
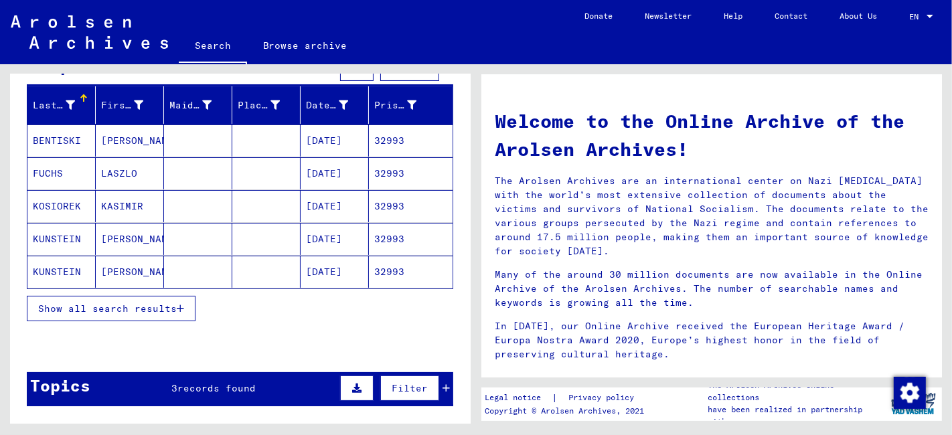
scroll to position [149, 0]
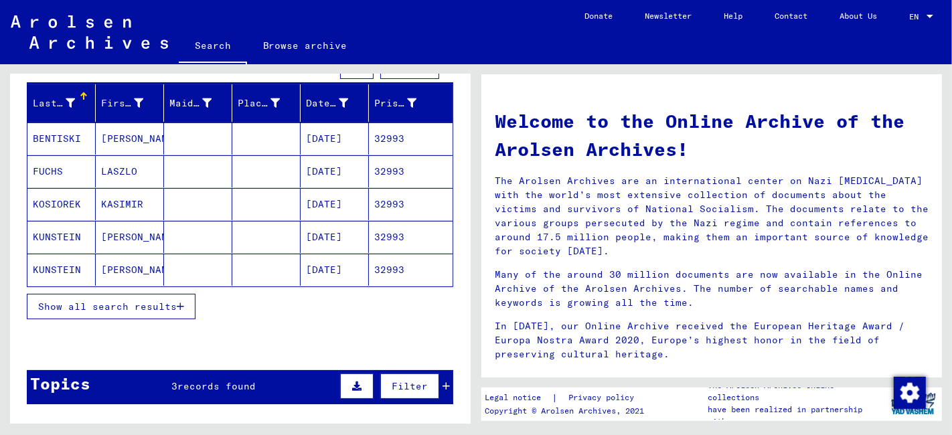
click at [92, 305] on span "Show all search results" at bounding box center [107, 307] width 139 height 12
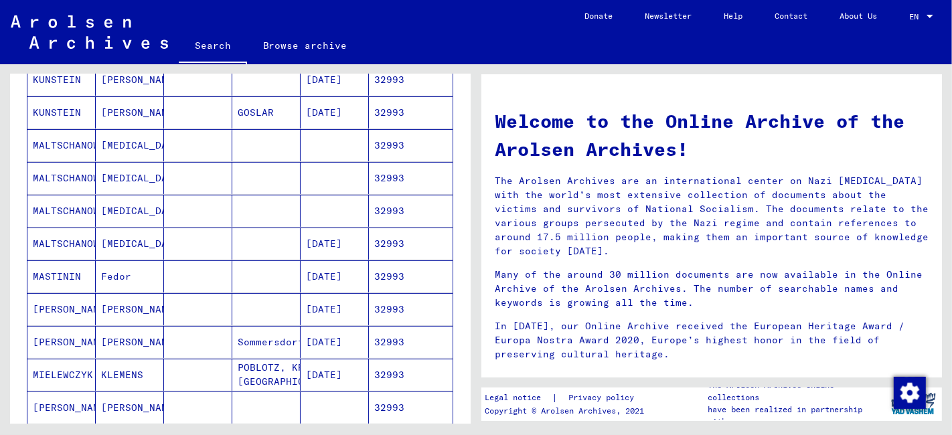
scroll to position [446, 0]
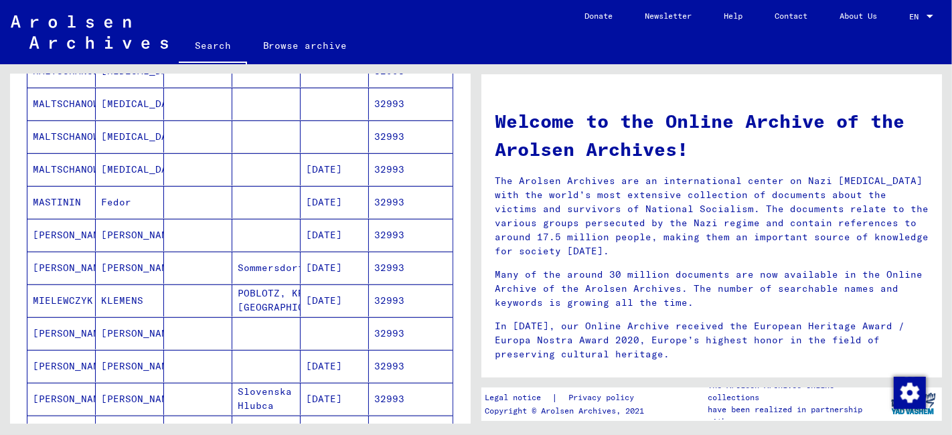
click at [193, 364] on mat-cell at bounding box center [198, 366] width 68 height 32
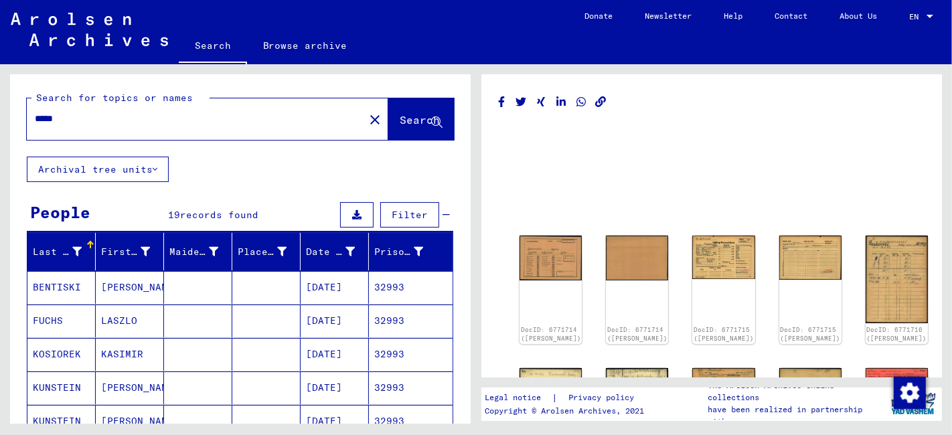
drag, startPoint x: 78, startPoint y: 114, endPoint x: 5, endPoint y: 133, distance: 75.3
click at [5, 133] on div "Search for topics or names ***** close Search Archival tree units People 19 rec…" at bounding box center [238, 243] width 476 height 359
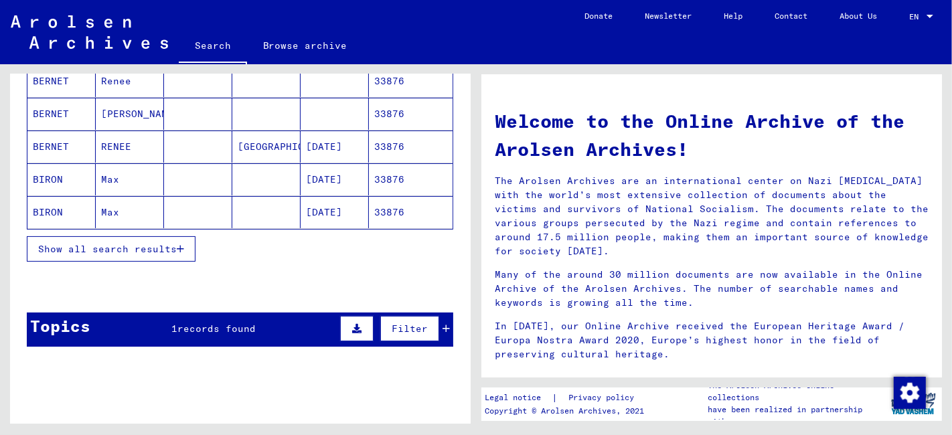
scroll to position [223, 0]
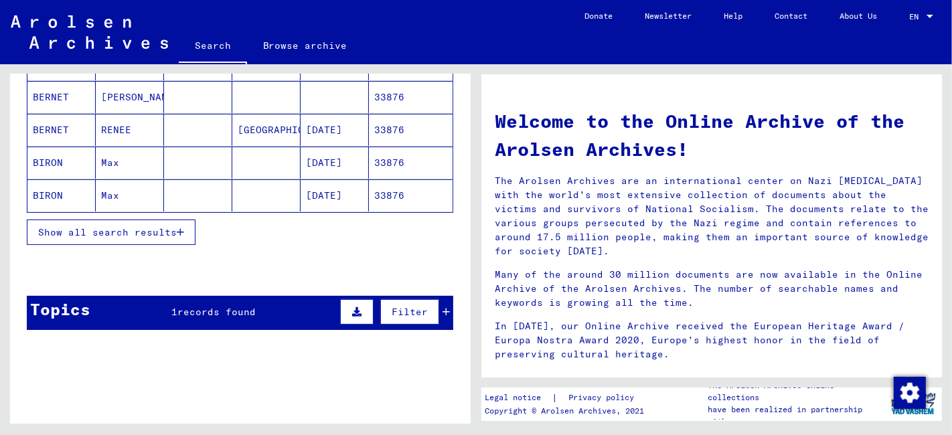
click at [157, 231] on span "Show all search results" at bounding box center [107, 232] width 139 height 12
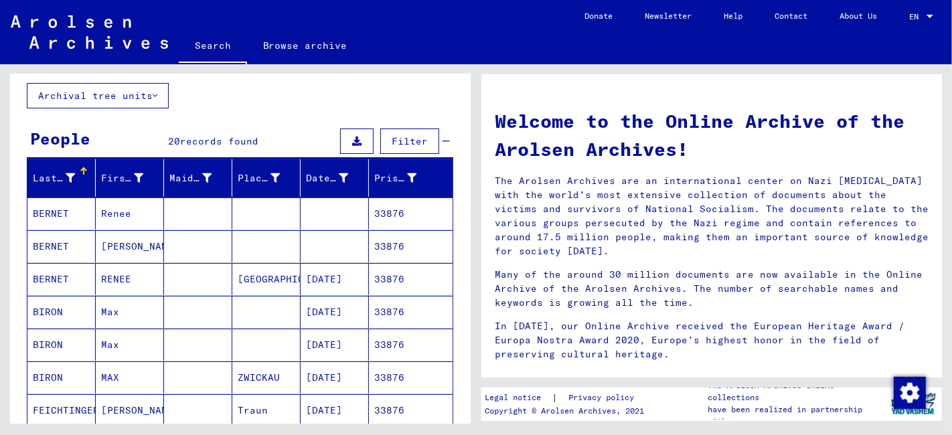
scroll to position [0, 0]
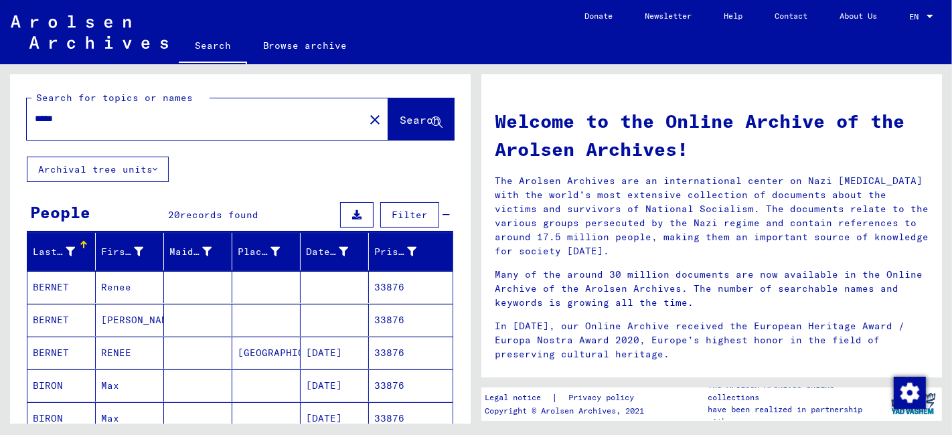
click at [52, 117] on input "*****" at bounding box center [191, 119] width 313 height 14
type input "*****"
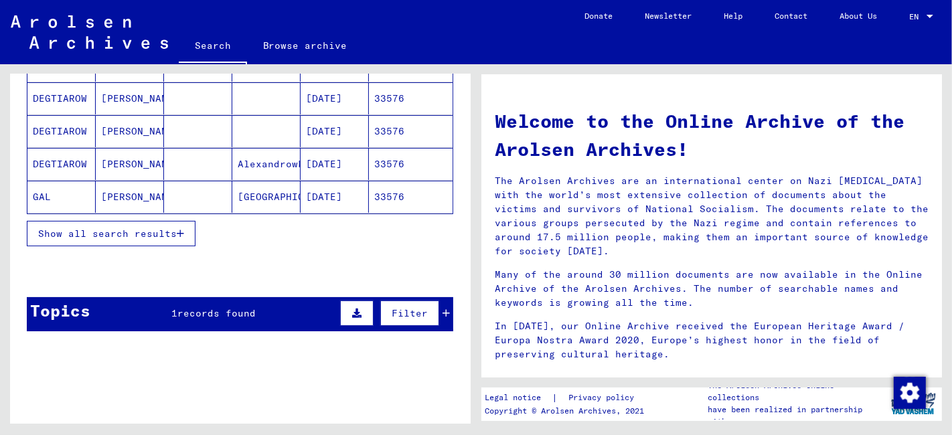
scroll to position [223, 0]
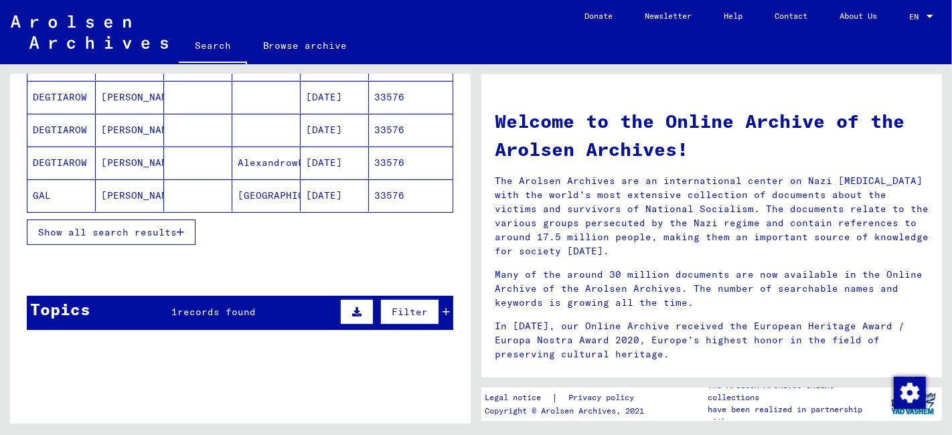
click at [100, 230] on span "Show all search results" at bounding box center [107, 232] width 139 height 12
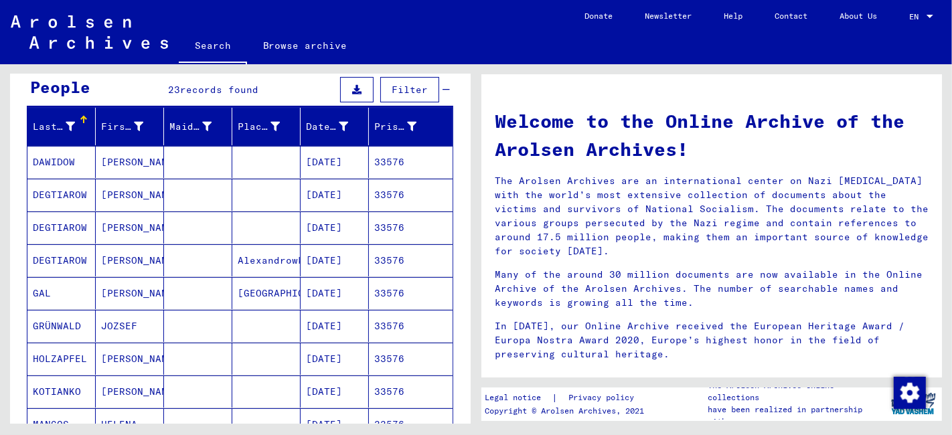
scroll to position [149, 0]
